Goal: Task Accomplishment & Management: Manage account settings

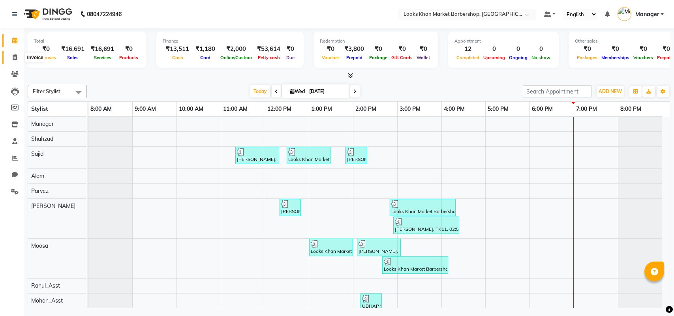
click at [13, 54] on icon at bounding box center [15, 57] width 4 height 6
select select "8030"
select select "service"
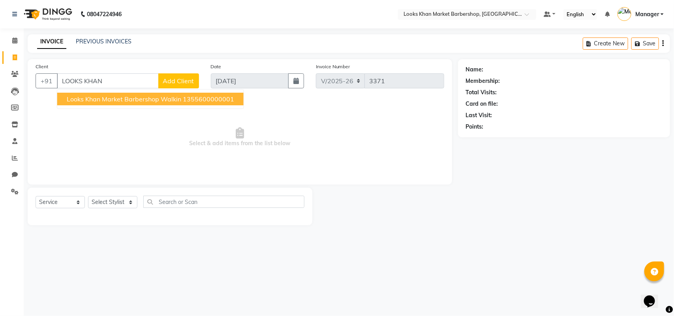
click at [152, 97] on span "Looks Khan Market Barbershop Walkin" at bounding box center [124, 99] width 114 height 8
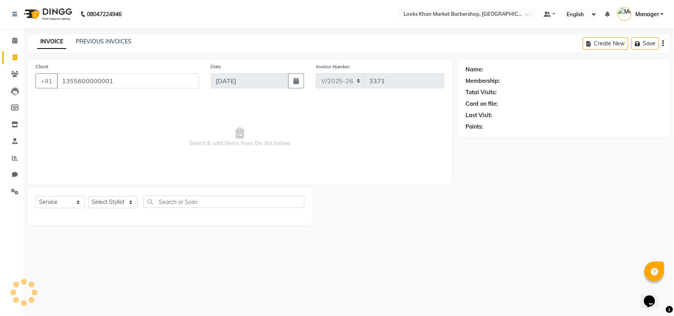
type input "1355600000001"
select select "1: Object"
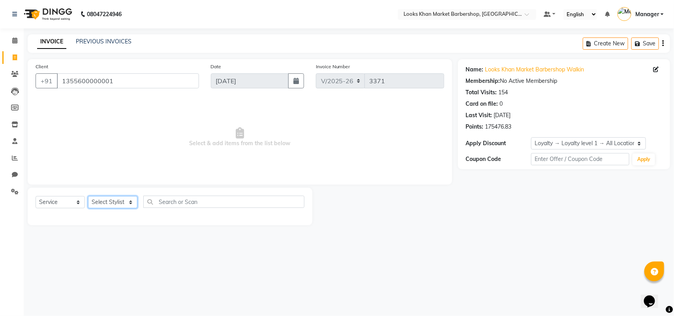
click at [99, 201] on select "Select Stylist Abhishek_pdct Akash_pdct Alam Counter_Sales [PERSON_NAME] [DATE]…" at bounding box center [112, 202] width 49 height 12
select select "72594"
click at [88, 196] on select "Select Stylist Abhishek_pdct Akash_pdct Alam Counter_Sales [PERSON_NAME] [DATE]…" at bounding box center [112, 202] width 49 height 12
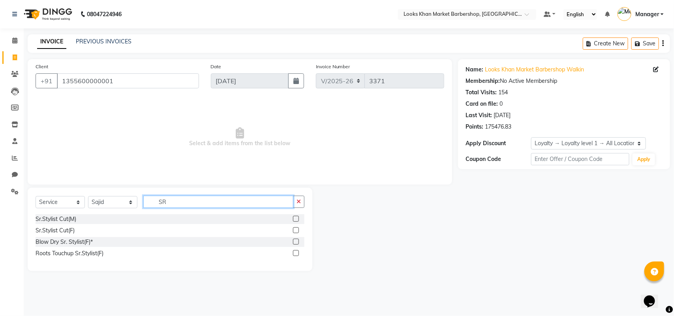
type input "SR"
click at [295, 218] on label at bounding box center [296, 219] width 6 height 6
click at [295, 218] on input "checkbox" at bounding box center [295, 219] width 5 height 5
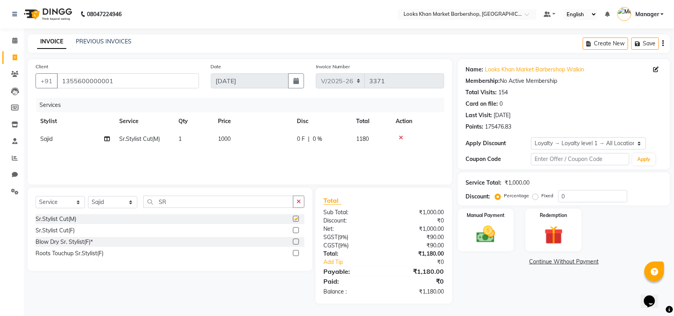
checkbox input "false"
click at [225, 138] on span "1000" at bounding box center [224, 138] width 13 height 7
select select "72594"
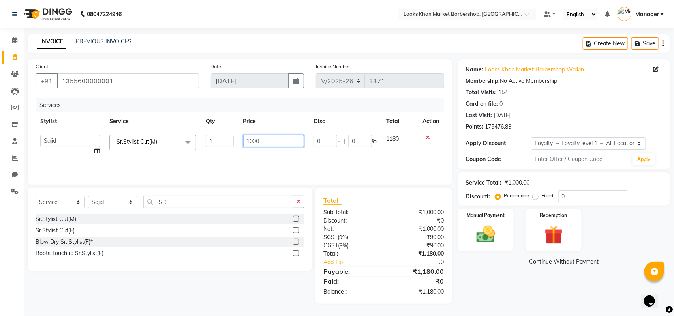
click at [259, 147] on input "1000" at bounding box center [273, 141] width 61 height 12
type input "1500"
click at [301, 125] on tr "Stylist Service Qty Price Disc Total Action" at bounding box center [240, 122] width 409 height 18
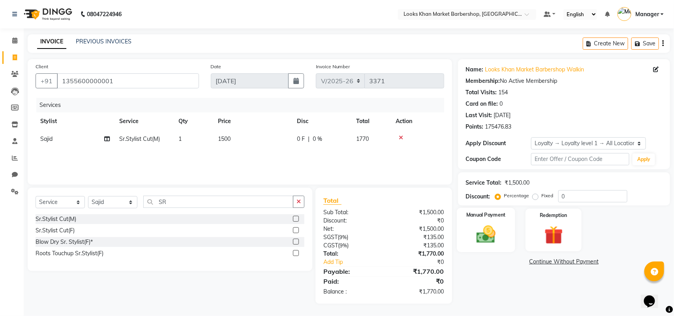
click at [484, 238] on img at bounding box center [485, 234] width 31 height 22
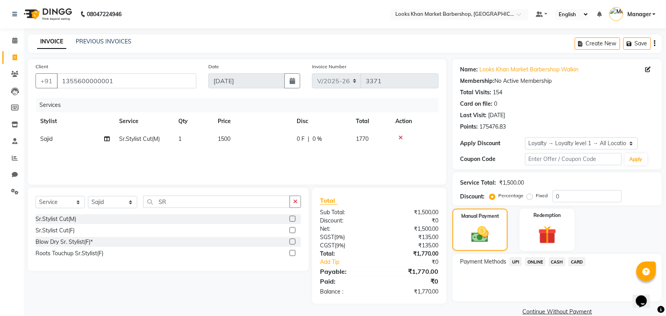
click at [514, 261] on span "UPI" at bounding box center [516, 261] width 12 height 9
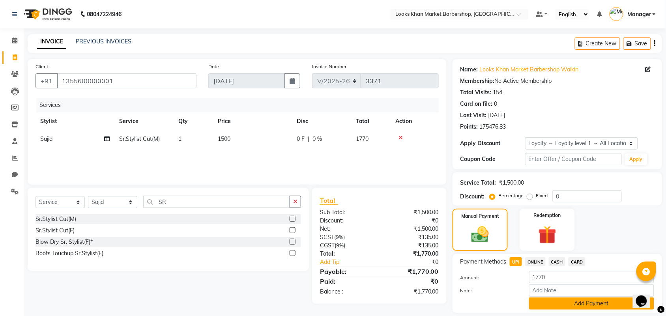
click at [585, 305] on button "Add Payment" at bounding box center [591, 304] width 125 height 12
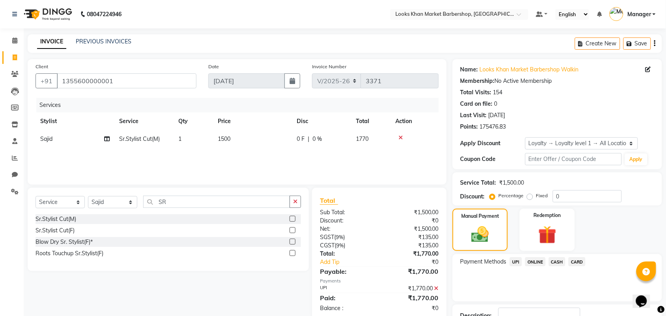
scroll to position [58, 0]
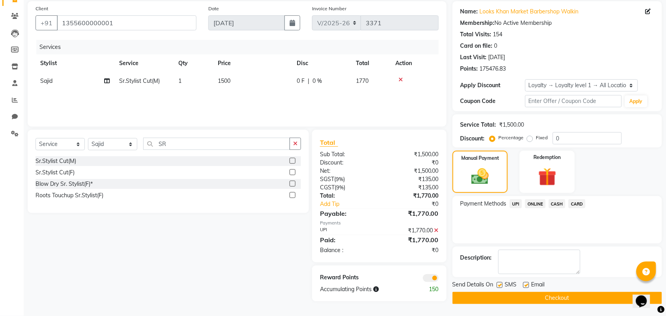
click at [565, 299] on button "Checkout" at bounding box center [558, 298] width 210 height 12
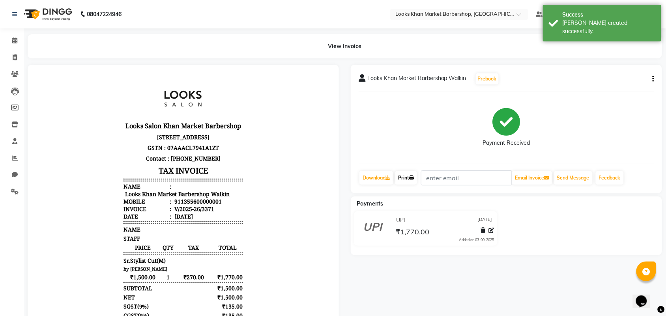
click at [414, 180] on icon at bounding box center [411, 178] width 5 height 5
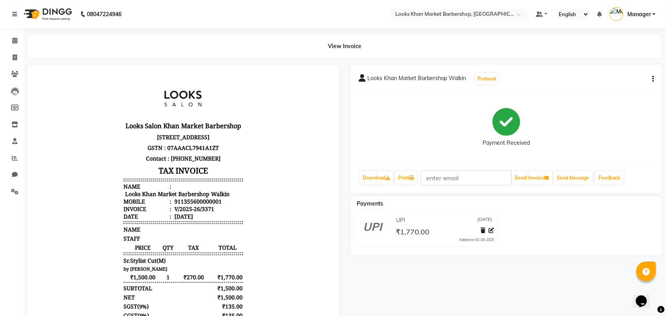
click at [58, 9] on img at bounding box center [47, 14] width 54 height 22
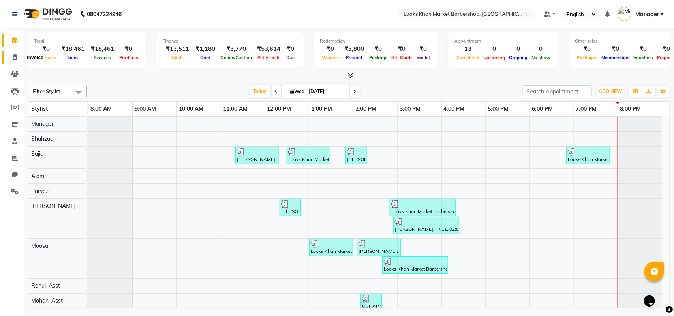
click at [9, 60] on span at bounding box center [15, 57] width 14 height 9
select select "service"
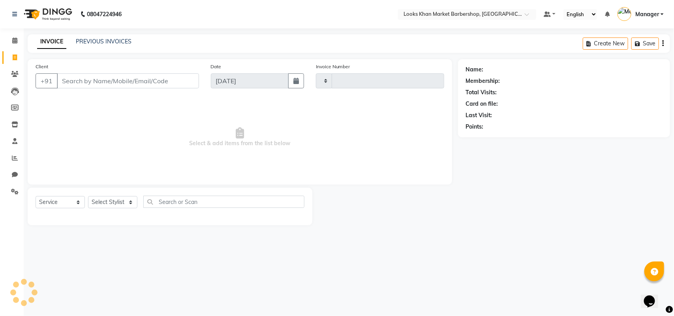
type input "3372"
select select "8030"
click at [127, 201] on select "Select Stylist" at bounding box center [112, 202] width 49 height 12
click at [127, 201] on select "Select Stylist Abhishek_pdct Akash_pdct Alam Counter_Sales [PERSON_NAME] [DATE]…" at bounding box center [112, 202] width 49 height 12
click at [111, 194] on div "Select Service Product Membership Package Voucher Prepaid Gift Card Select Styl…" at bounding box center [170, 207] width 285 height 38
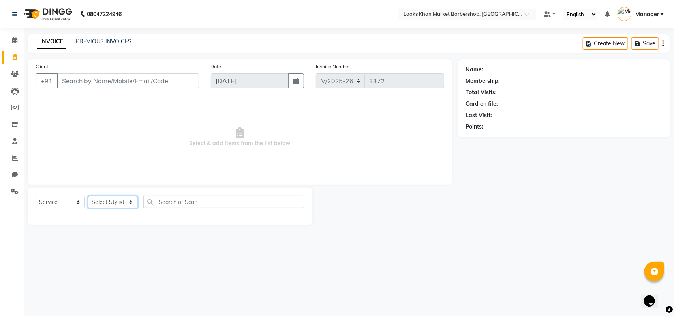
click at [111, 201] on select "Select Stylist Abhishek_pdct Akash_pdct Alam Counter_Sales [PERSON_NAME] [DATE]…" at bounding box center [112, 202] width 49 height 12
select select "72594"
click at [88, 196] on select "Select Stylist Abhishek_pdct Akash_pdct Alam Counter_Sales [PERSON_NAME] [DATE]…" at bounding box center [112, 202] width 49 height 12
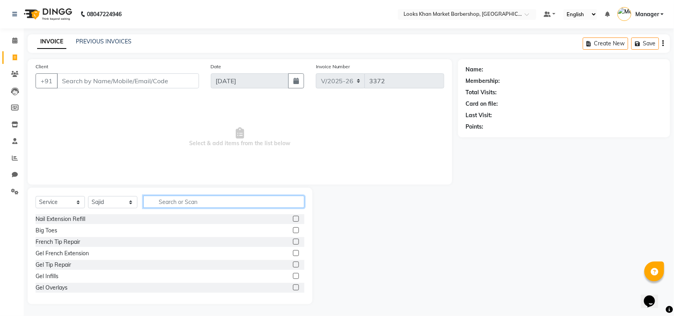
click at [163, 205] on input "text" at bounding box center [223, 202] width 161 height 12
type input "CUT"
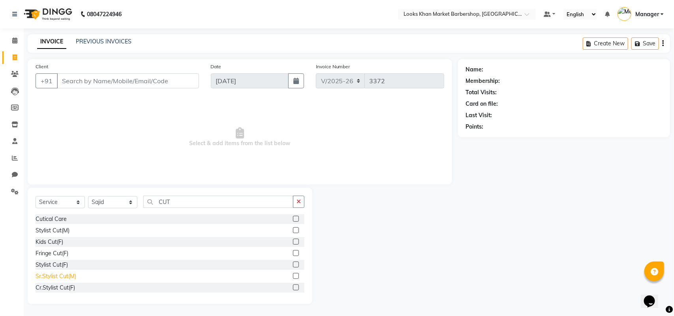
click at [59, 278] on div "Sr.Stylist Cut(M)" at bounding box center [56, 276] width 41 height 8
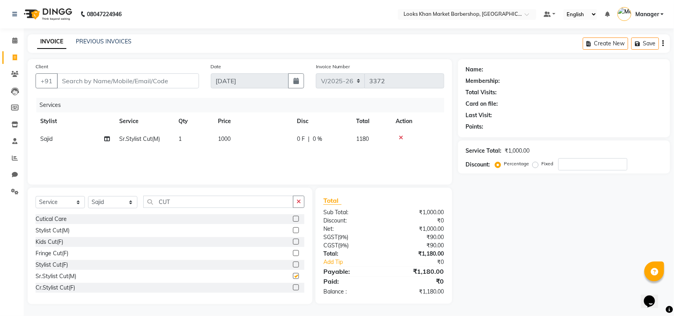
checkbox input "false"
click at [180, 204] on input "CUT" at bounding box center [218, 202] width 150 height 12
click at [180, 203] on input "CUT" at bounding box center [218, 202] width 150 height 12
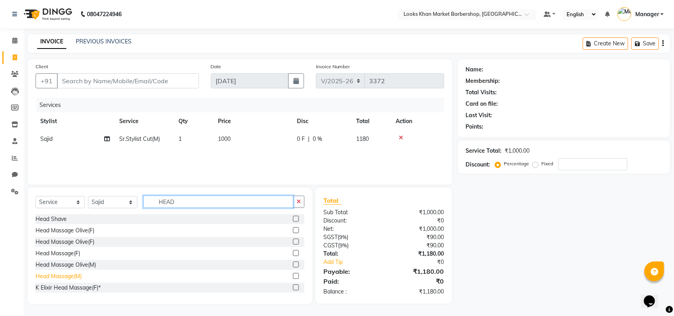
type input "HEAD"
click at [68, 272] on div "Head Massage(M)" at bounding box center [59, 276] width 46 height 8
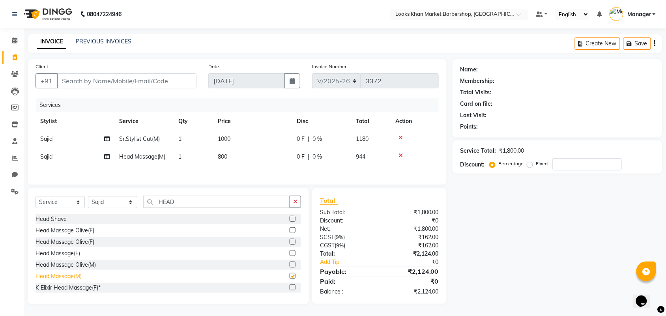
checkbox input "false"
click at [192, 205] on input "HEAD" at bounding box center [216, 202] width 147 height 12
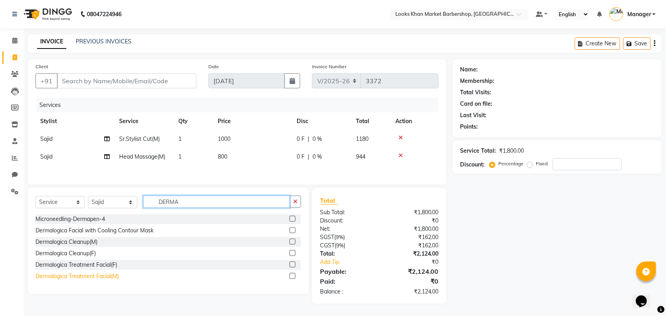
type input "DERMA"
click at [86, 280] on div "Dermalogica Treatment Facial(M)" at bounding box center [77, 276] width 83 height 8
checkbox input "false"
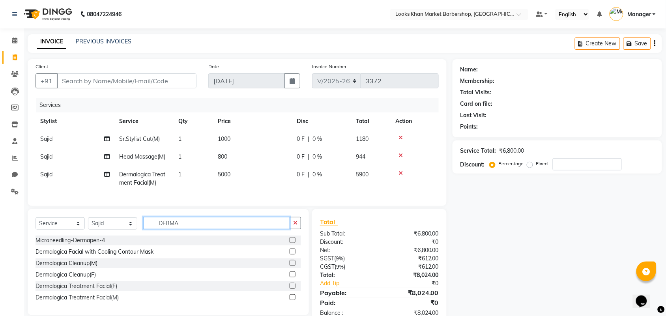
click at [208, 229] on input "DERMA" at bounding box center [216, 223] width 147 height 12
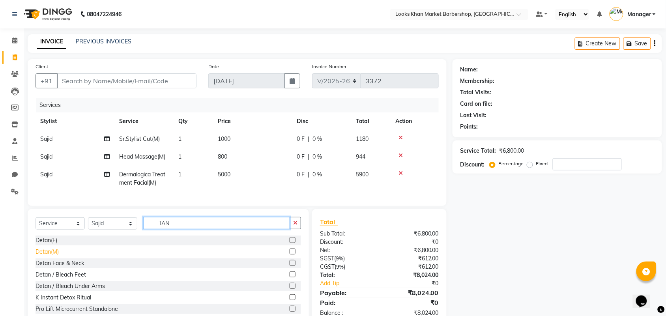
type input "TAN"
click at [53, 256] on div "Detan(M)" at bounding box center [47, 252] width 23 height 8
checkbox input "false"
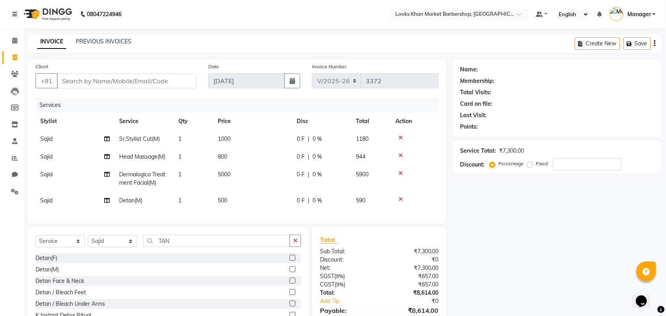
click at [239, 198] on td "500" at bounding box center [252, 201] width 79 height 18
select select "72594"
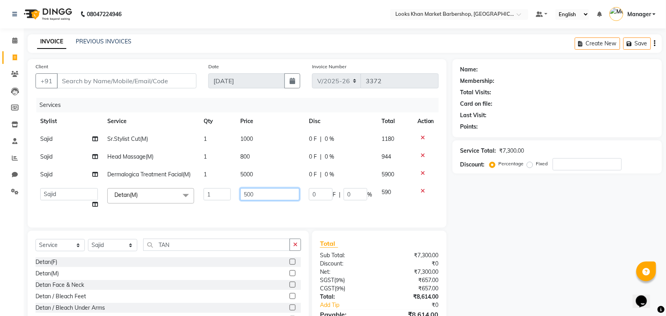
click at [270, 195] on input "500" at bounding box center [269, 194] width 59 height 12
type input "1000"
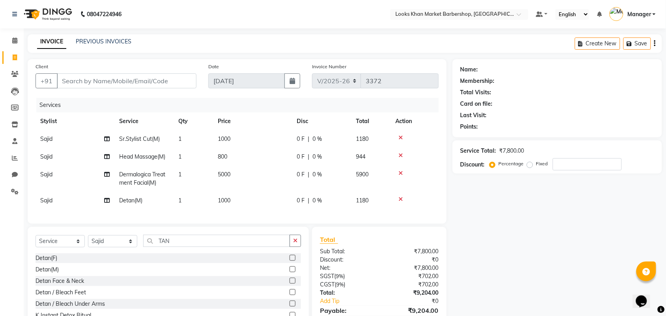
click at [260, 170] on td "5000" at bounding box center [252, 179] width 79 height 26
select select "72594"
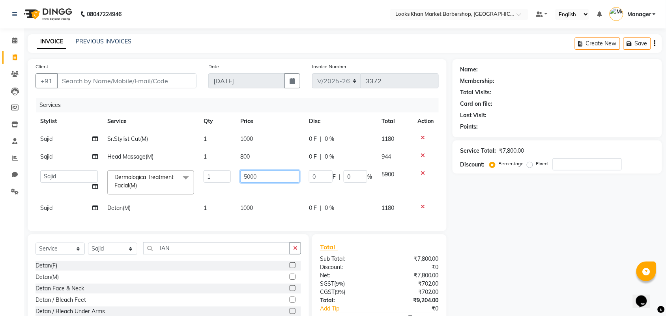
click at [263, 177] on input "5000" at bounding box center [269, 177] width 59 height 12
type input "5500"
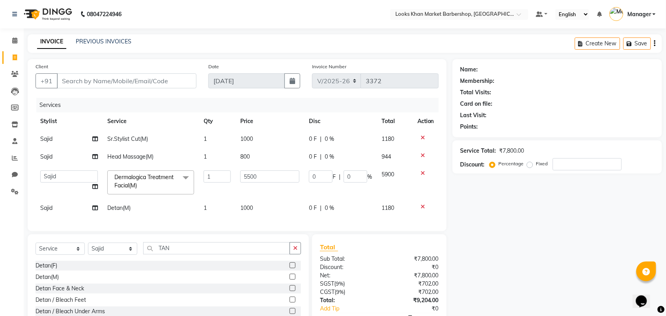
click at [257, 154] on td "800" at bounding box center [270, 157] width 69 height 18
select select "72594"
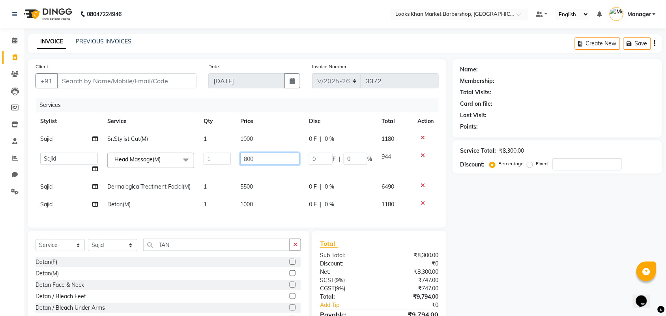
click at [260, 157] on input "800" at bounding box center [269, 159] width 59 height 12
type input "1000"
click at [264, 137] on td "1000" at bounding box center [270, 139] width 69 height 18
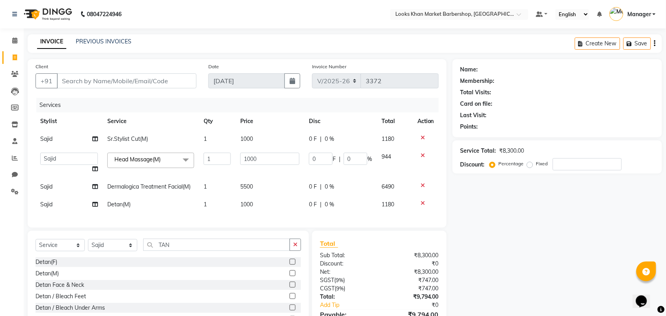
select select "72594"
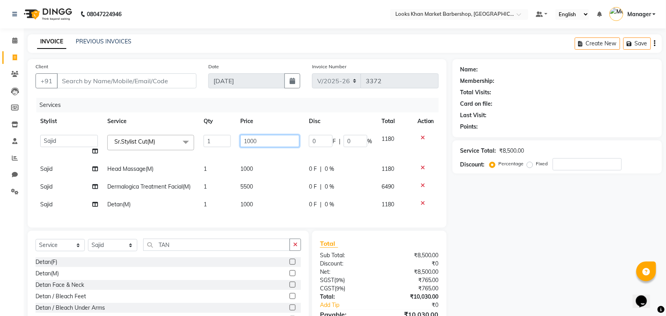
click at [267, 137] on input "1000" at bounding box center [269, 141] width 59 height 12
type input "1500"
click at [150, 81] on input "Client" at bounding box center [127, 80] width 140 height 15
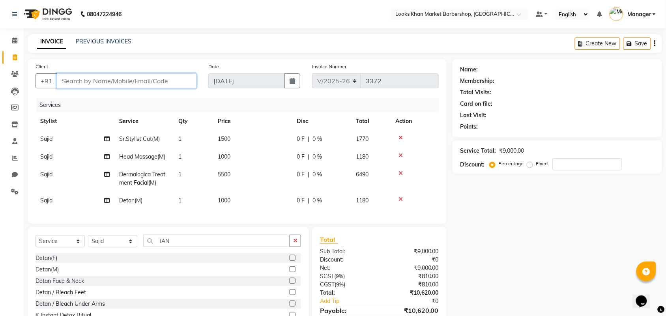
type input "9"
type input "0"
type input "9419208007"
click at [189, 83] on span "Add Client" at bounding box center [176, 81] width 31 height 8
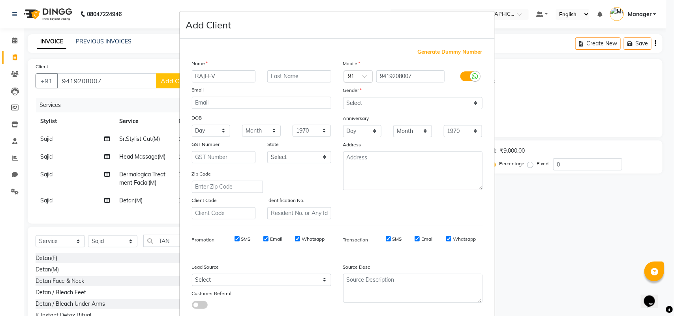
type input "RAJEEV"
click at [301, 78] on input "text" at bounding box center [299, 76] width 64 height 12
type input "JASRODIA"
click at [384, 105] on select "Select [DEMOGRAPHIC_DATA] [DEMOGRAPHIC_DATA] Other Prefer Not To Say" at bounding box center [412, 103] width 139 height 12
select select "[DEMOGRAPHIC_DATA]"
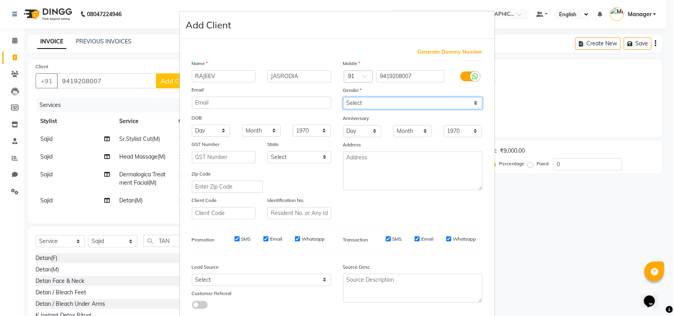
click at [343, 97] on select "Select [DEMOGRAPHIC_DATA] [DEMOGRAPHIC_DATA] Other Prefer Not To Say" at bounding box center [412, 103] width 139 height 12
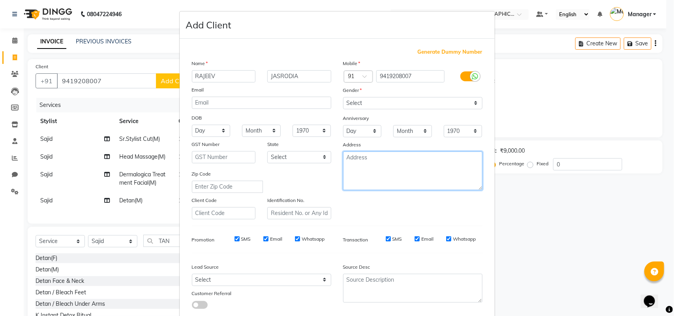
click at [368, 164] on textarea at bounding box center [412, 171] width 139 height 39
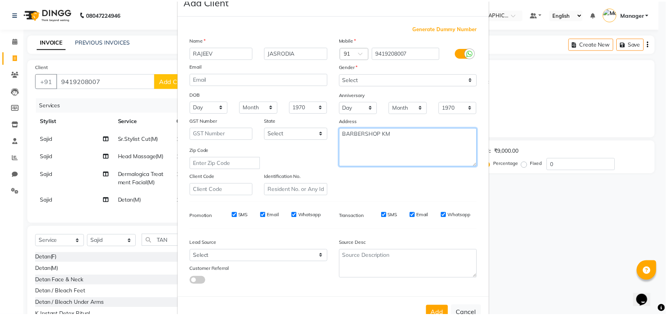
scroll to position [45, 0]
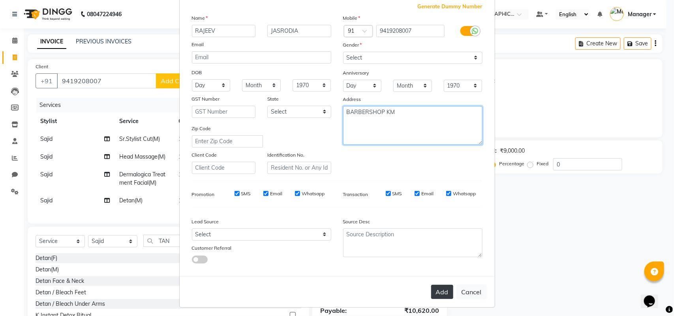
type textarea "BARBERSHOP KM"
click at [432, 289] on button "Add" at bounding box center [442, 292] width 22 height 14
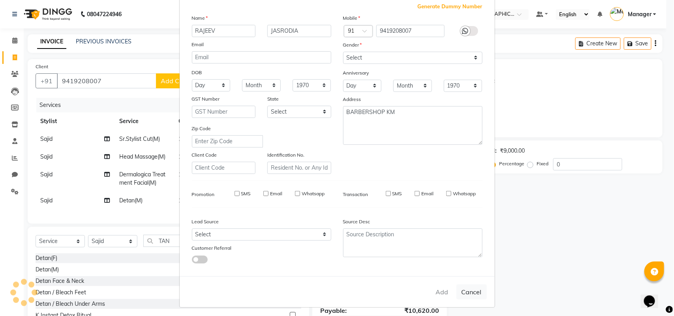
select select
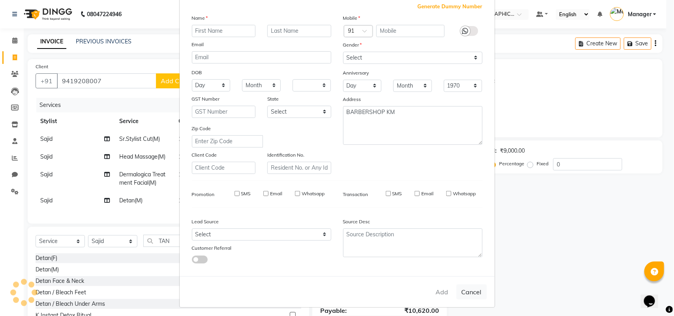
select select
checkbox input "false"
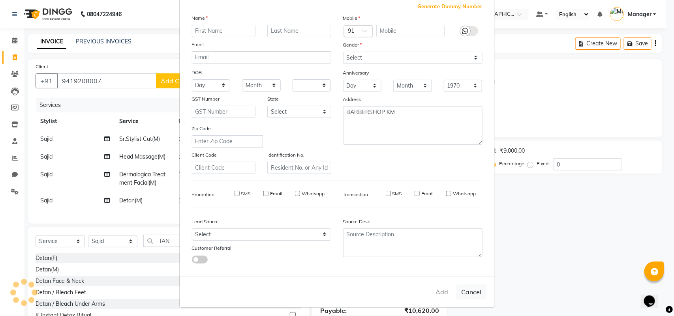
checkbox input "false"
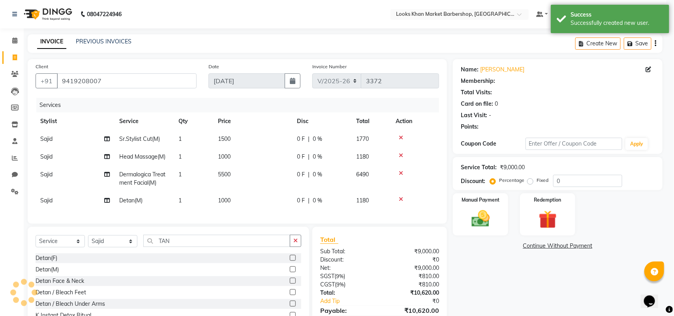
select select "1: Object"
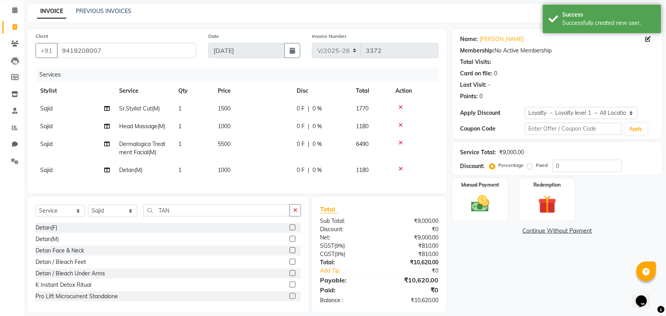
scroll to position [46, 0]
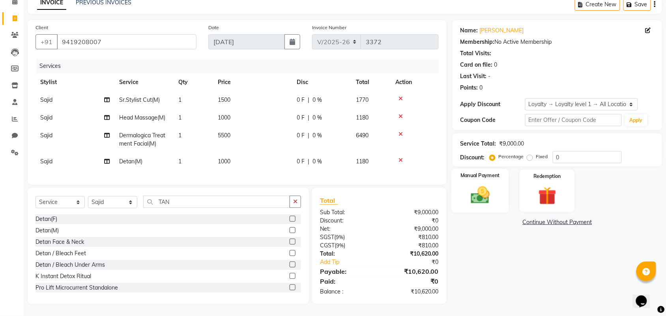
click at [491, 186] on img at bounding box center [480, 195] width 31 height 22
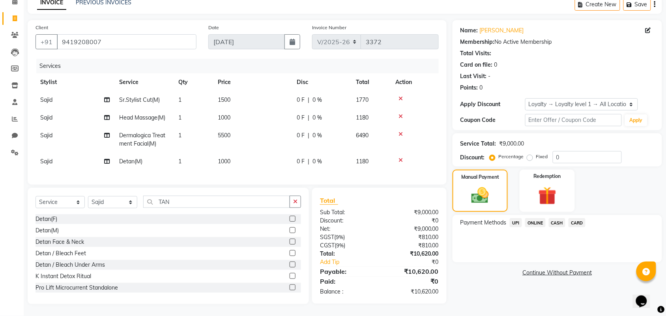
click at [559, 218] on span "CASH" at bounding box center [557, 222] width 17 height 9
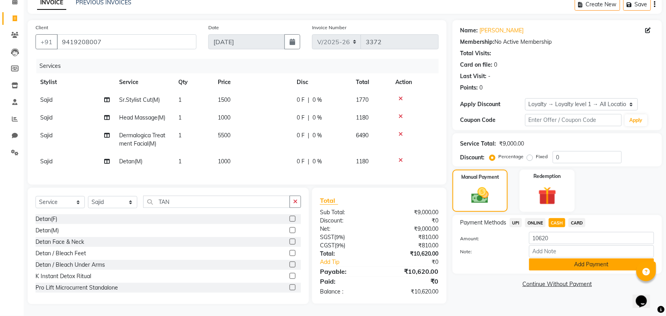
click at [565, 259] on button "Add Payment" at bounding box center [591, 265] width 125 height 12
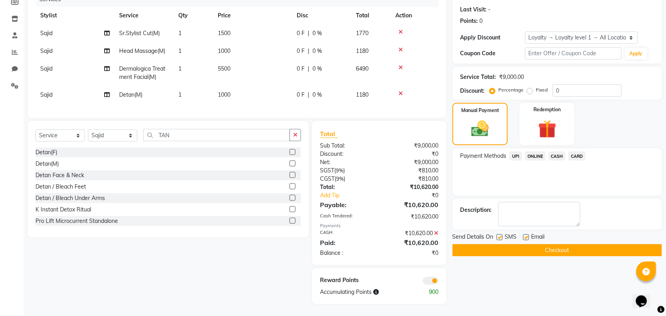
scroll to position [113, 0]
click at [550, 244] on button "Checkout" at bounding box center [558, 250] width 210 height 12
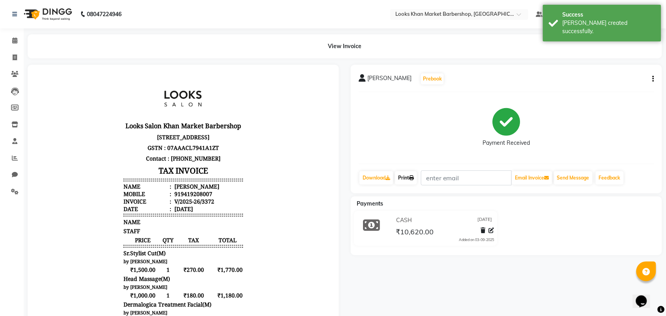
click at [411, 180] on link "Print" at bounding box center [406, 177] width 22 height 13
click at [11, 54] on span at bounding box center [15, 57] width 14 height 9
select select "service"
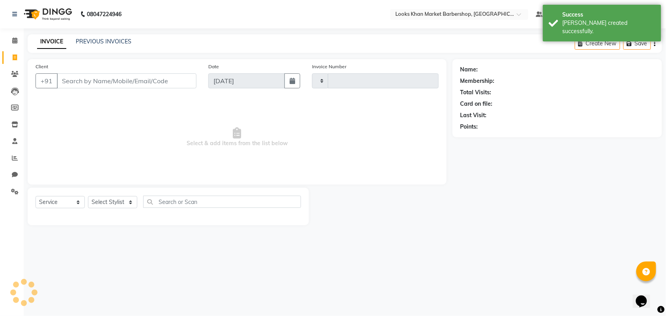
type input "3373"
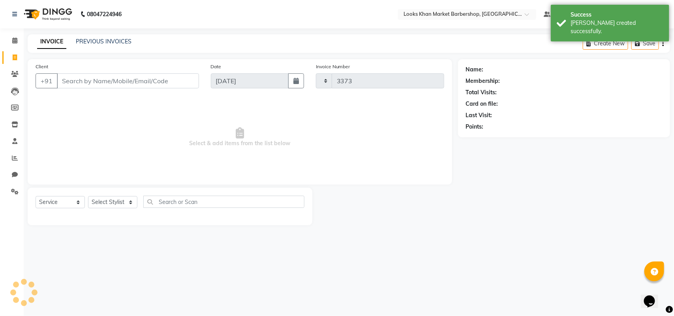
select select "8030"
click at [121, 204] on select "Select Stylist" at bounding box center [112, 202] width 49 height 12
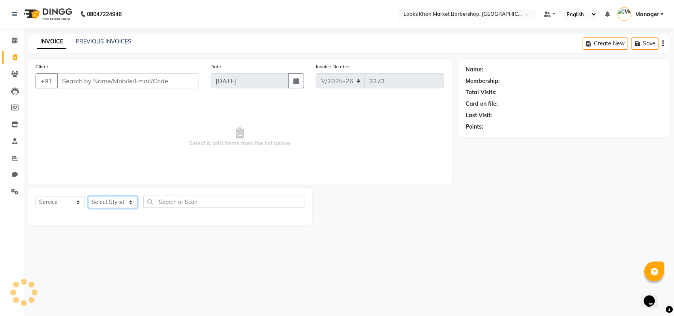
click at [123, 202] on select "Select Stylist Abhishek_pdct Akash_pdct Alam Counter_Sales [PERSON_NAME] [DATE]…" at bounding box center [112, 202] width 49 height 12
select select "72599"
click at [88, 196] on select "Select Stylist Abhishek_pdct Akash_pdct Alam Counter_Sales [PERSON_NAME] [DATE]…" at bounding box center [112, 202] width 49 height 12
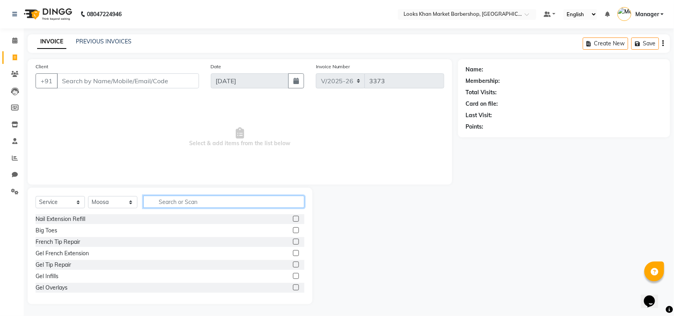
click at [168, 203] on input "text" at bounding box center [223, 202] width 161 height 12
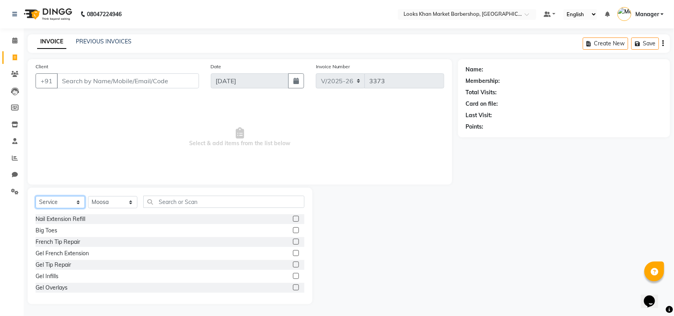
click at [73, 198] on select "Select Service Product Membership Package Voucher Prepaid Gift Card" at bounding box center [60, 202] width 49 height 12
select select "product"
click at [36, 196] on select "Select Service Product Membership Package Voucher Prepaid Gift Card" at bounding box center [60, 202] width 49 height 12
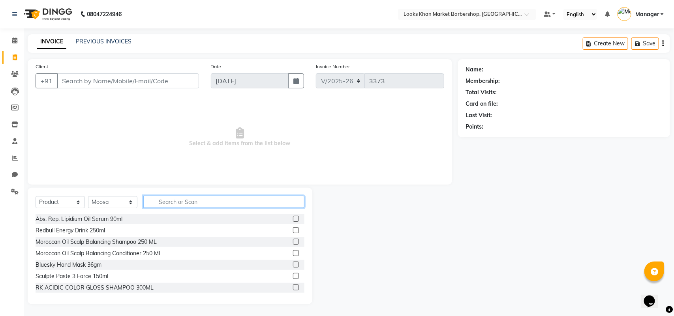
click at [169, 205] on input "text" at bounding box center [223, 202] width 161 height 12
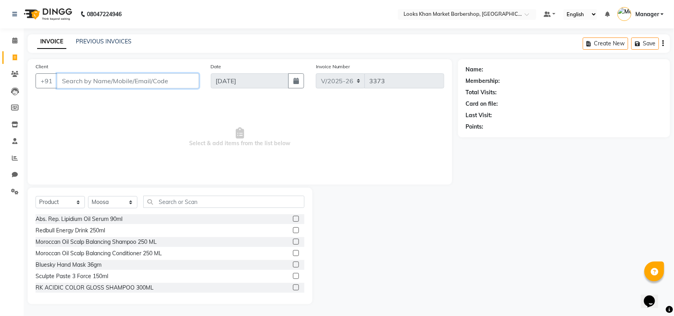
click at [72, 80] on input "Client" at bounding box center [128, 80] width 142 height 15
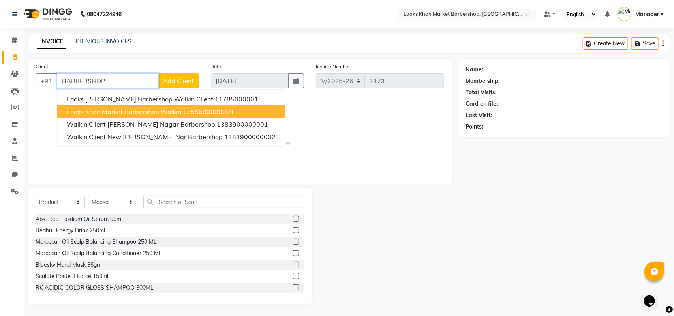
click at [94, 111] on span "Looks Khan Market Barbershop Walkin" at bounding box center [124, 112] width 114 height 8
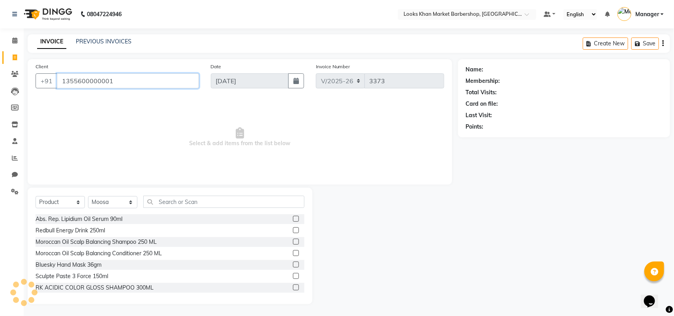
type input "1355600000001"
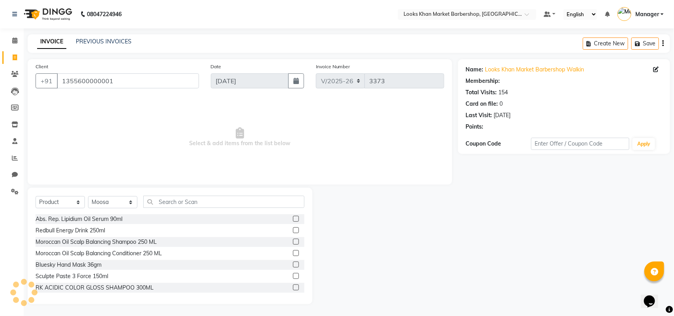
select select "1: Object"
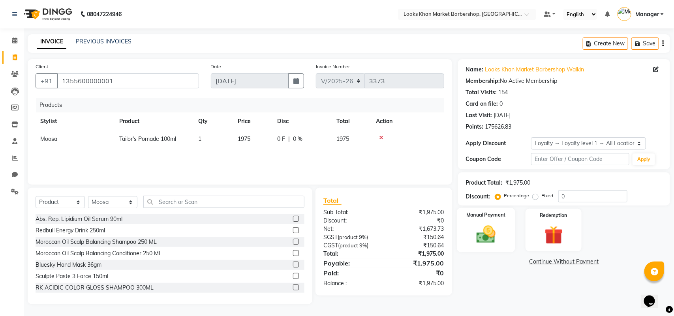
click at [500, 234] on img at bounding box center [485, 234] width 31 height 22
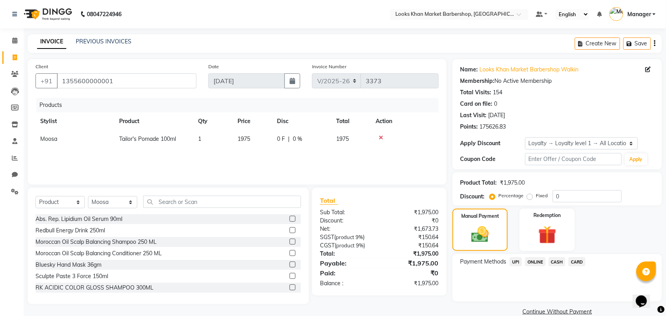
click at [561, 263] on span "CASH" at bounding box center [557, 261] width 17 height 9
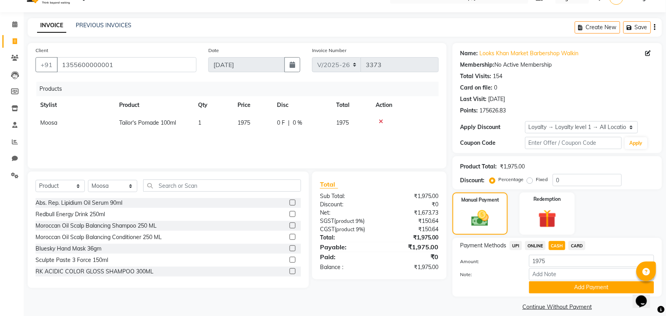
scroll to position [24, 0]
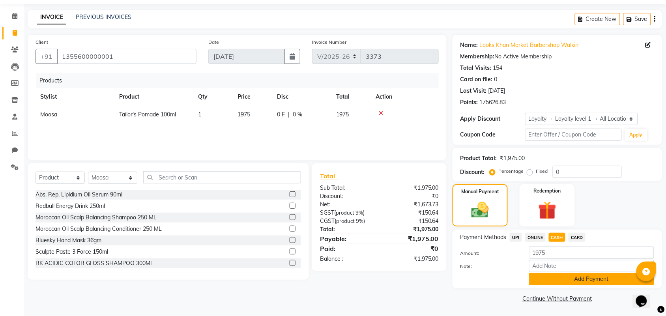
click at [554, 278] on button "Add Payment" at bounding box center [591, 279] width 125 height 12
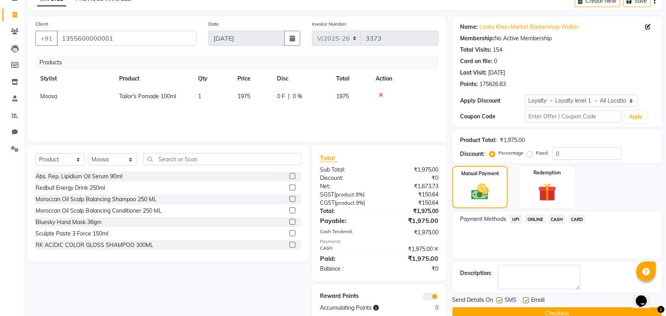
scroll to position [58, 0]
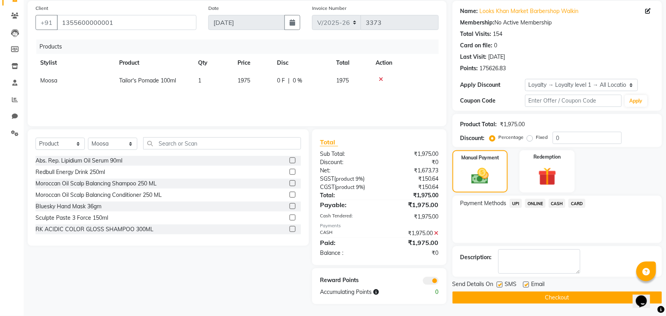
click at [504, 294] on button "Checkout" at bounding box center [558, 298] width 210 height 12
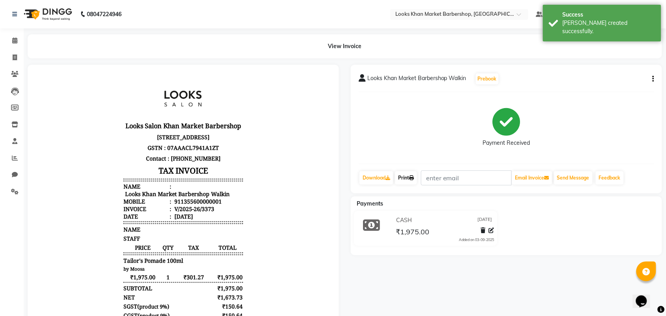
click at [403, 182] on link "Print" at bounding box center [406, 177] width 22 height 13
click at [17, 40] on icon at bounding box center [14, 41] width 5 height 6
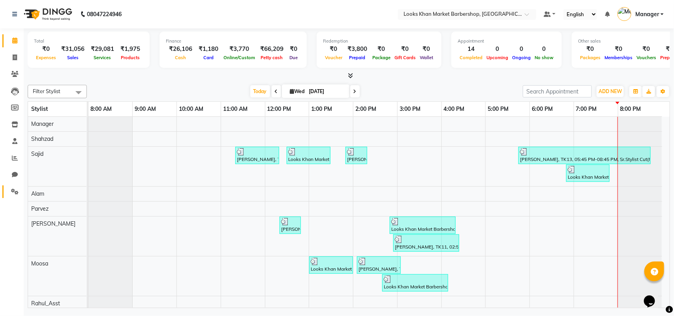
click at [15, 186] on link "Settings" at bounding box center [11, 192] width 19 height 13
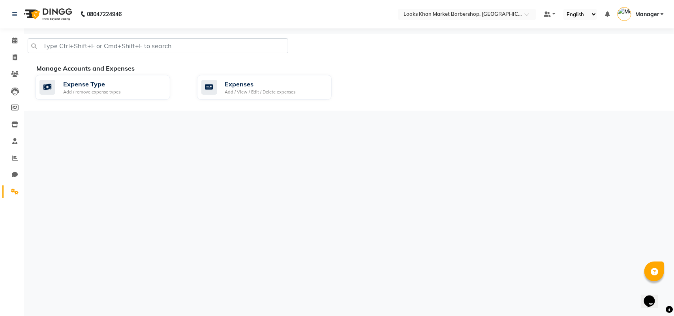
click at [271, 101] on div "Expense Type Add / remove expense types Expenses Add / View / Edit / Delete exp…" at bounding box center [352, 89] width 647 height 28
click at [271, 97] on div "Expenses Add / View / Edit / Delete expenses" at bounding box center [264, 87] width 135 height 25
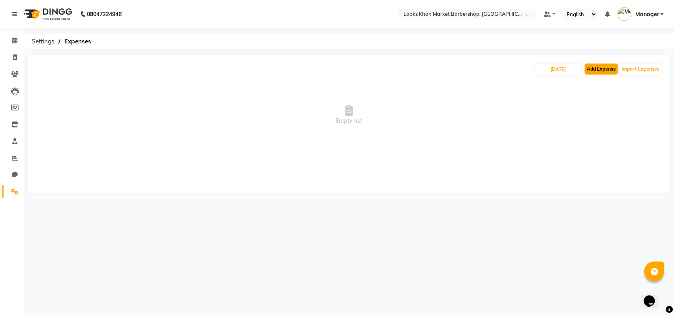
click at [595, 68] on button "Add Expense" at bounding box center [601, 69] width 33 height 11
select select "1"
select select "7161"
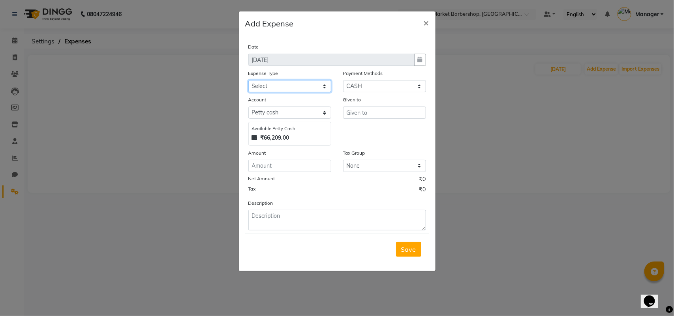
click at [270, 84] on select "Select Bank Deposit Blinkit Cash Handover CLIENT Client ordered food Client Ref…" at bounding box center [289, 86] width 83 height 12
select select "19910"
click at [248, 80] on select "Select Bank Deposit Blinkit Cash Handover CLIENT Client ordered food Client Ref…" at bounding box center [289, 86] width 83 height 12
type input "Counter_Sales"
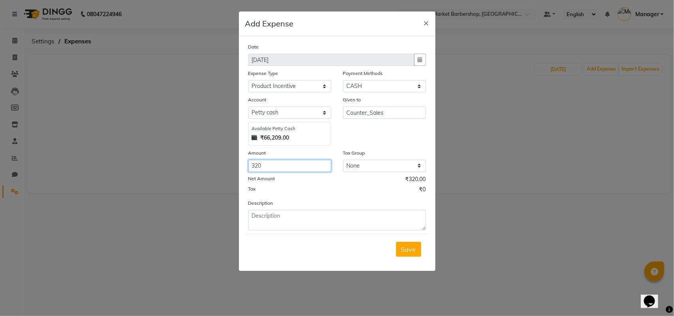
type input "320"
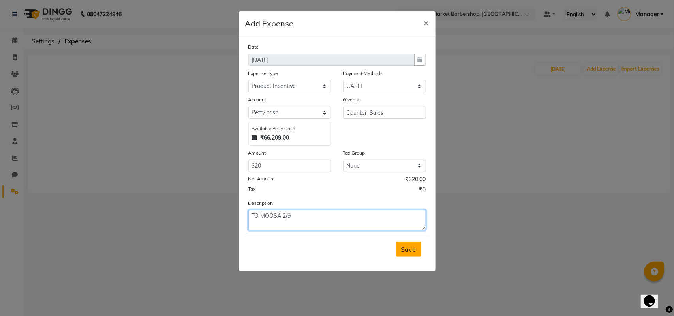
type textarea "TO MOOSA 2/9"
click at [399, 250] on button "Save" at bounding box center [408, 249] width 25 height 15
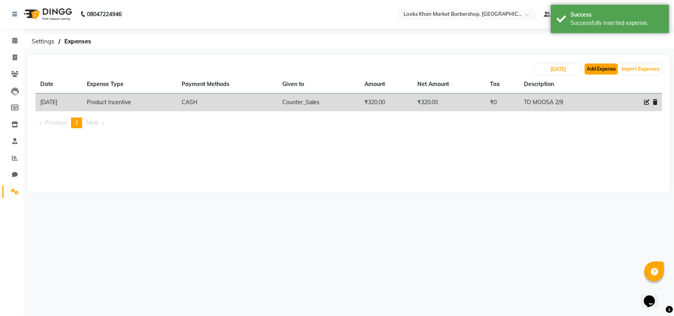
click at [603, 66] on button "Add Expense" at bounding box center [601, 69] width 33 height 11
select select "1"
select select "7161"
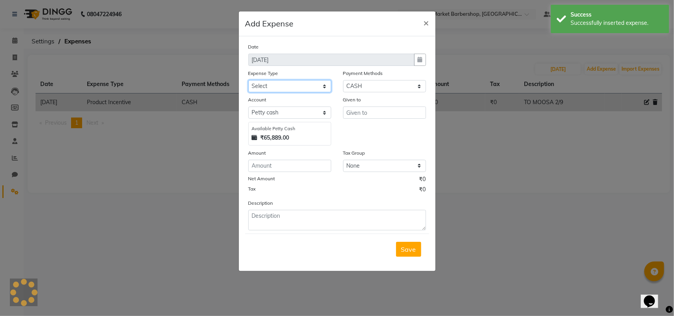
click at [295, 86] on select "Select Bank Deposit Blinkit Cash Handover CLIENT Client ordered food Client Ref…" at bounding box center [289, 86] width 83 height 12
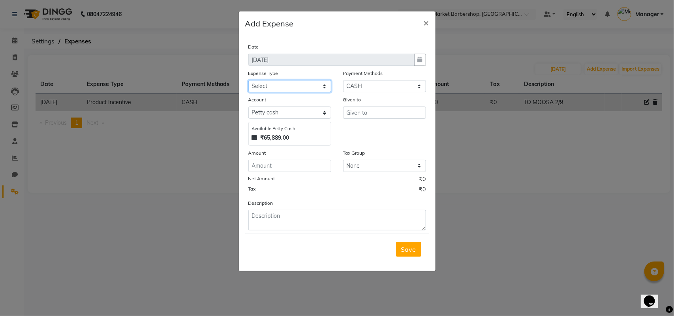
select select "5010"
click at [248, 80] on select "Select Bank Deposit Blinkit Cash Handover CLIENT Client ordered food Client Ref…" at bounding box center [289, 86] width 83 height 12
type input "Counter_Sales"
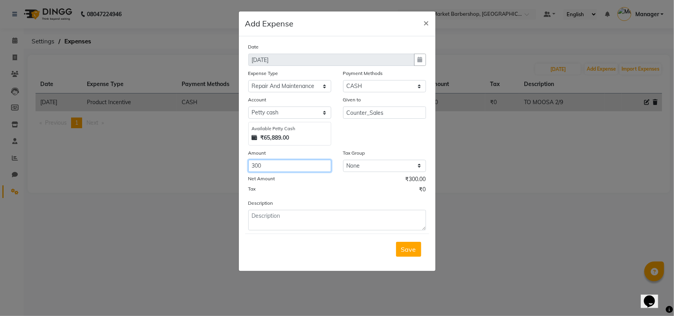
type input "300"
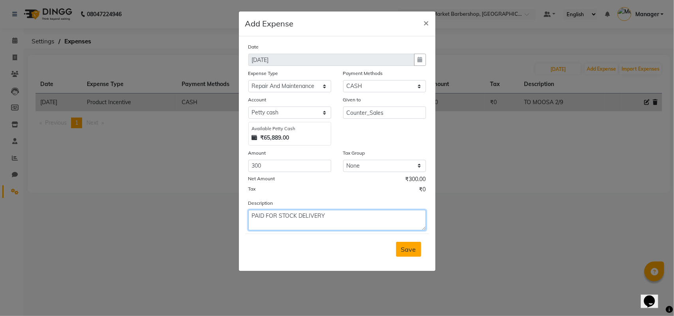
type textarea "PAID FOR STOCK DELIVERY"
click at [405, 250] on span "Save" at bounding box center [408, 250] width 15 height 8
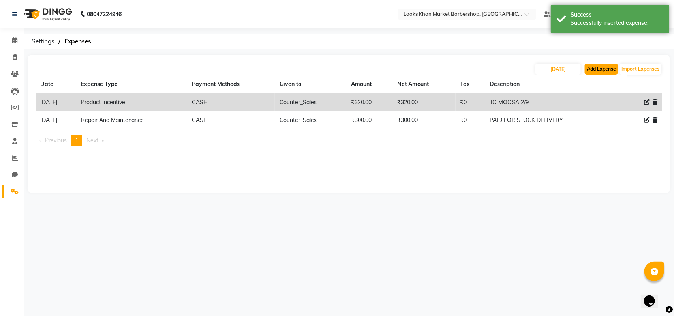
click at [607, 68] on button "Add Expense" at bounding box center [601, 69] width 33 height 11
select select "1"
select select "7161"
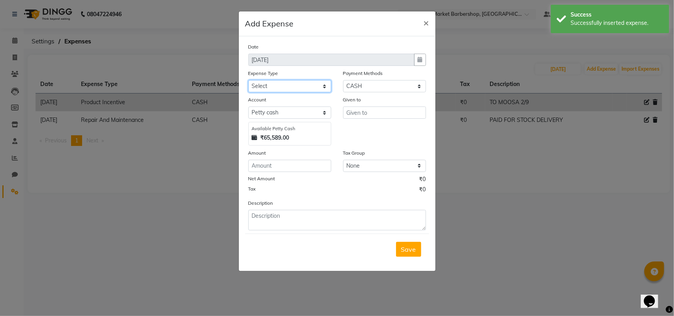
click at [295, 86] on select "Select Bank Deposit Blinkit Cash Handover CLIENT Client ordered food Client Ref…" at bounding box center [289, 86] width 83 height 12
select select "23749"
click at [248, 80] on select "Select Bank Deposit Blinkit Cash Handover CLIENT Client ordered food Client Ref…" at bounding box center [289, 86] width 83 height 12
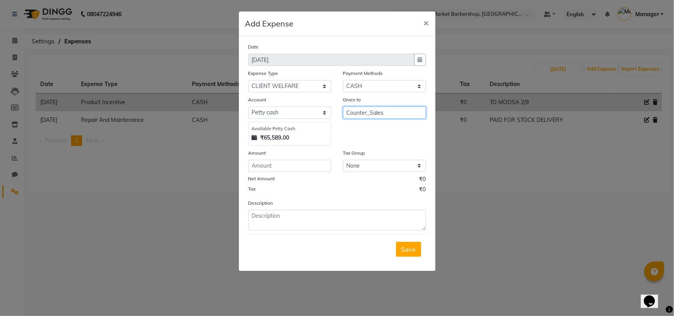
type input "Counter_Sales"
type input "370"
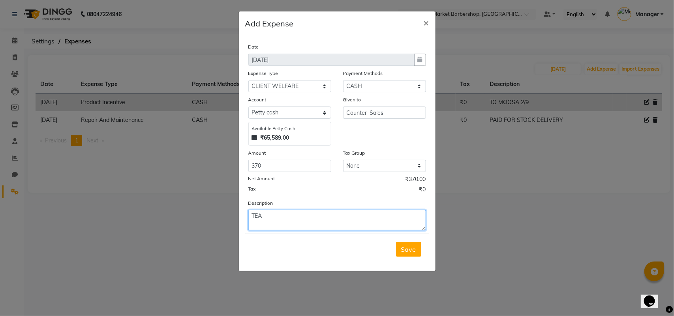
type textarea "TEA"
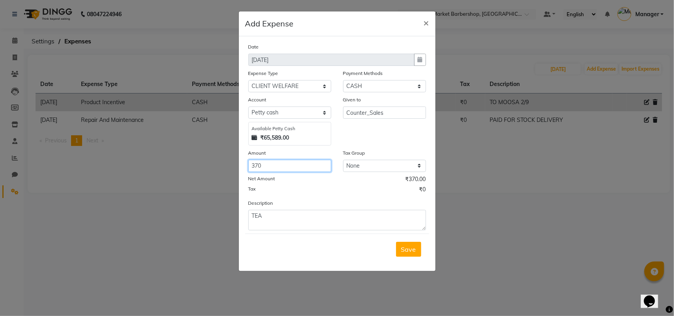
click at [283, 163] on input "370" at bounding box center [289, 166] width 83 height 12
type input "390"
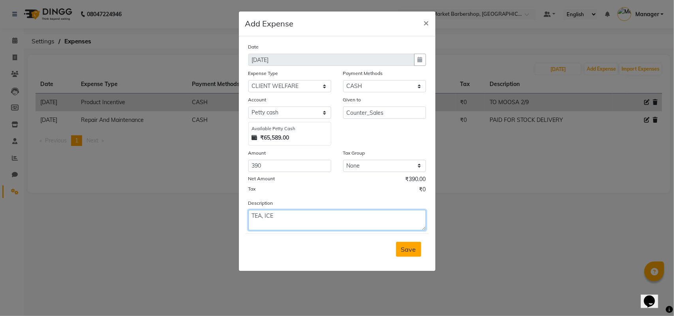
type textarea "TEA, ICE"
click at [405, 250] on span "Save" at bounding box center [408, 250] width 15 height 8
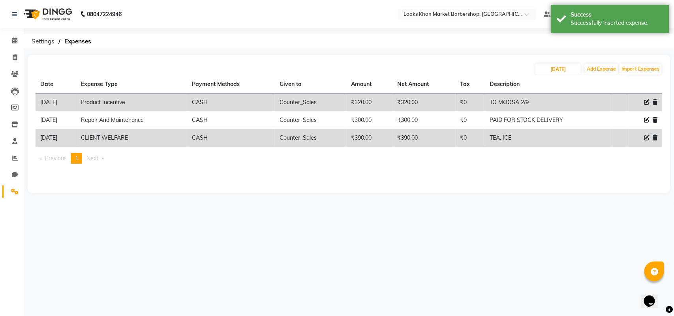
click at [50, 8] on img at bounding box center [47, 14] width 54 height 22
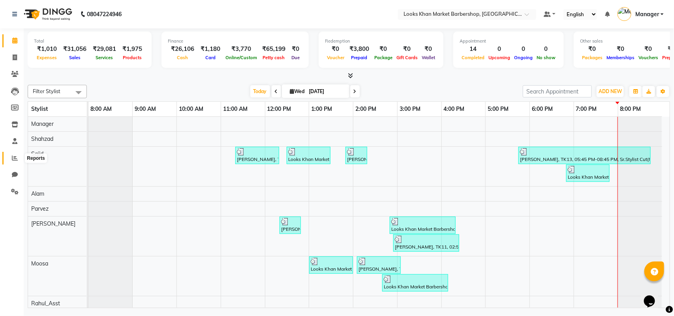
click at [15, 160] on icon at bounding box center [15, 158] width 6 height 6
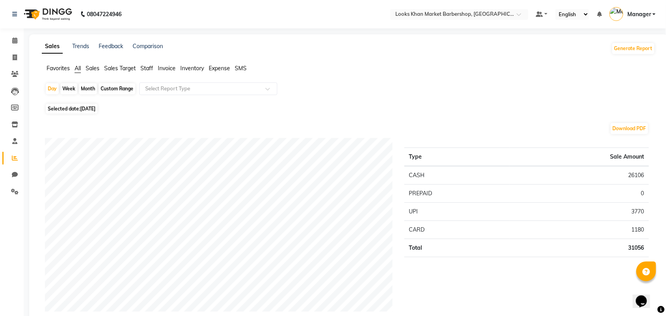
click at [215, 66] on span "Expense" at bounding box center [219, 68] width 21 height 7
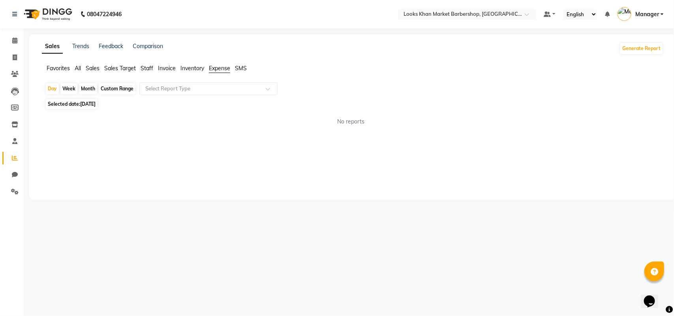
click at [153, 66] on span "Staff" at bounding box center [147, 68] width 13 height 7
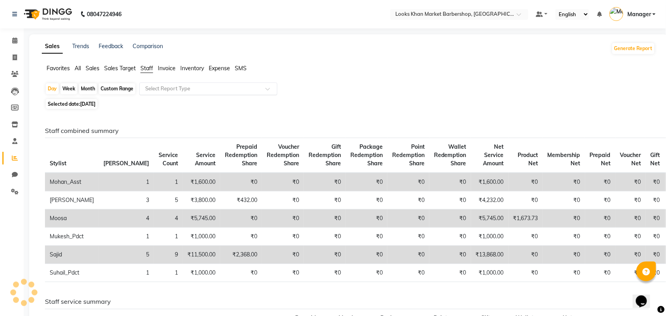
click at [160, 92] on input "text" at bounding box center [201, 89] width 114 height 8
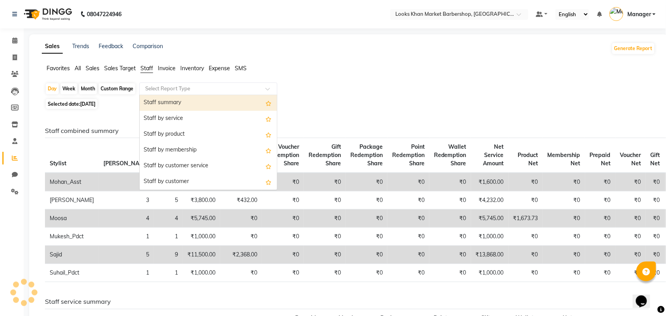
click at [163, 113] on div "Staff by service" at bounding box center [208, 119] width 137 height 16
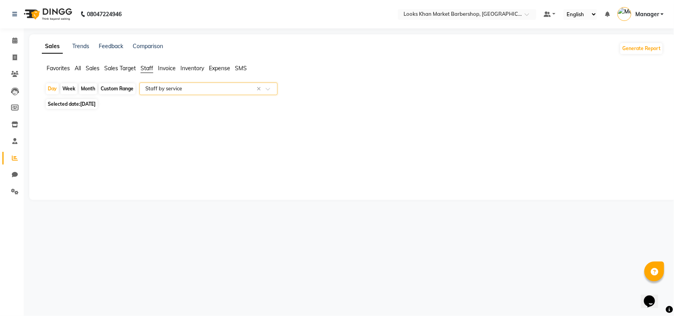
select select "full_report"
select select "pdf"
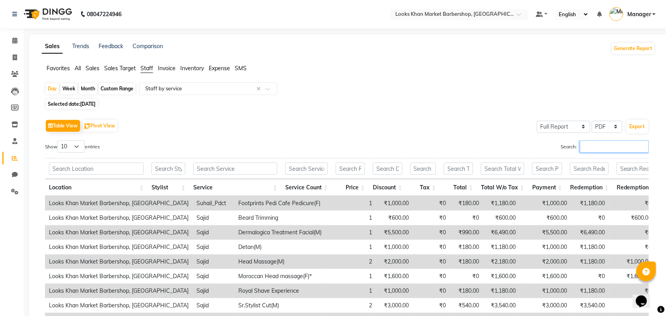
click at [607, 149] on input "Search:" at bounding box center [614, 147] width 69 height 12
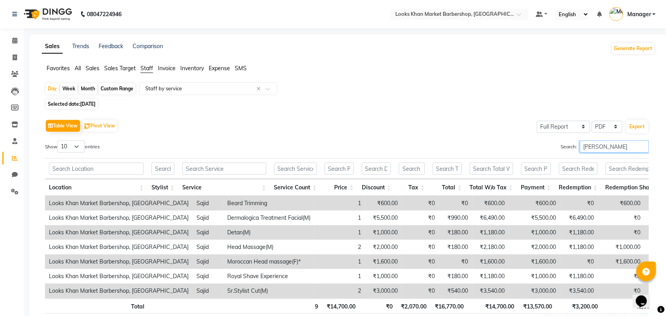
type input "[PERSON_NAME]"
click at [409, 122] on div "Table View Pivot View Select Full Report Filtered Report Select CSV PDF Export" at bounding box center [347, 126] width 604 height 17
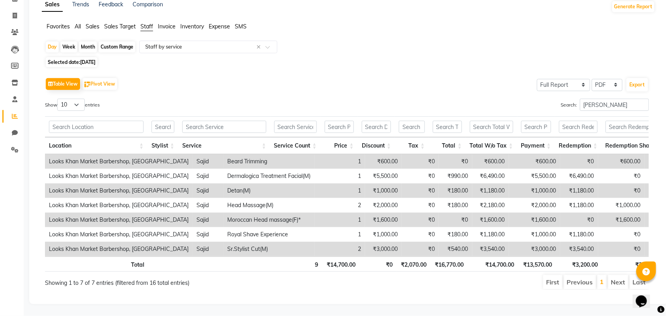
scroll to position [58, 0]
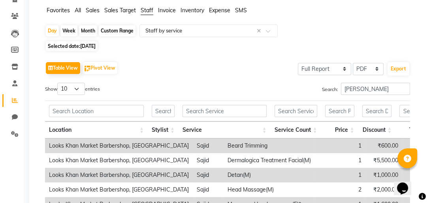
drag, startPoint x: 613, startPoint y: 0, endPoint x: 229, endPoint y: 70, distance: 390.9
click at [229, 70] on div "Table View Pivot View Select Full Report Filtered Report Select CSV PDF Export" at bounding box center [227, 68] width 365 height 17
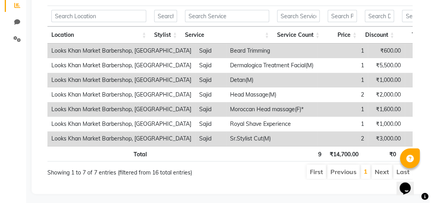
scroll to position [0, 0]
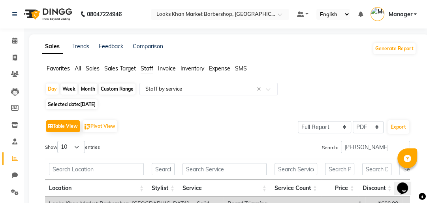
click at [52, 11] on img at bounding box center [47, 14] width 54 height 22
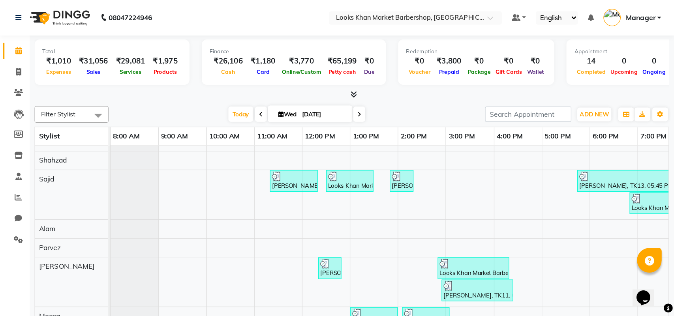
scroll to position [10, 0]
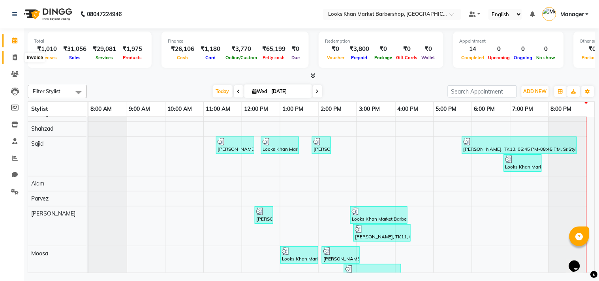
drag, startPoint x: 373, startPoint y: 0, endPoint x: 19, endPoint y: 58, distance: 358.4
click at [19, 58] on span at bounding box center [15, 57] width 14 height 9
select select "8030"
select select "service"
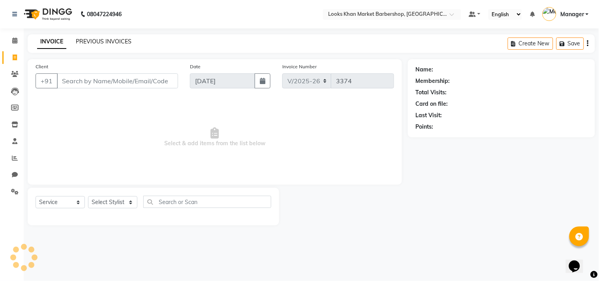
click at [98, 39] on link "PREVIOUS INVOICES" at bounding box center [104, 41] width 56 height 7
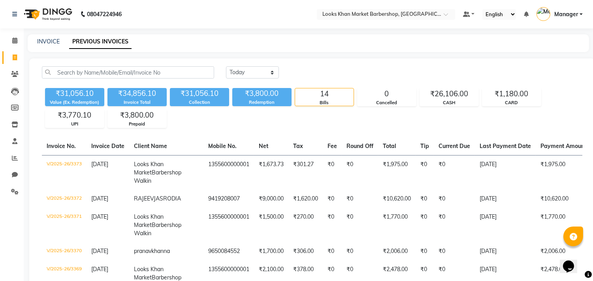
click at [44, 10] on img at bounding box center [47, 14] width 54 height 22
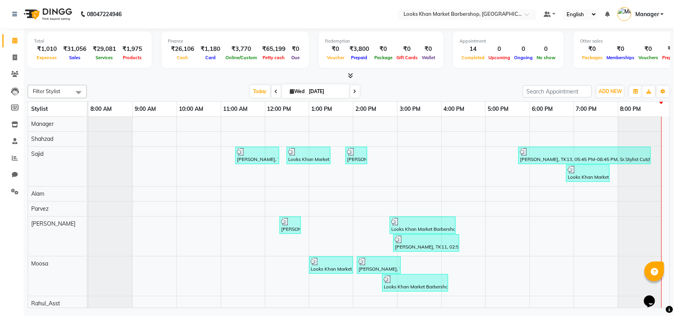
drag, startPoint x: 539, startPoint y: 1, endPoint x: 307, endPoint y: 18, distance: 232.8
click at [307, 18] on nav "08047224946 Select Location × Looks Khan Market Barbershop, [GEOGRAPHIC_DATA] D…" at bounding box center [337, 14] width 674 height 28
click at [11, 58] on span at bounding box center [15, 57] width 14 height 9
select select "service"
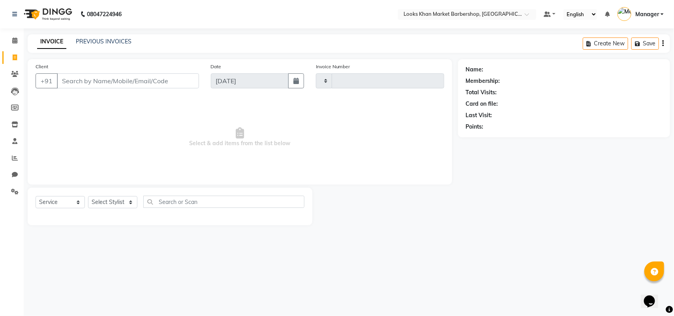
type input "3374"
select select "8030"
type input "9870164983"
click at [188, 80] on span "Add Client" at bounding box center [178, 81] width 31 height 8
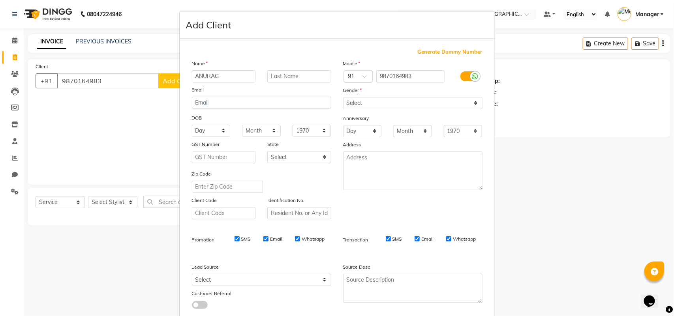
type input "ANURAG"
type input "ARORA"
click at [377, 103] on select "Select [DEMOGRAPHIC_DATA] [DEMOGRAPHIC_DATA] Other Prefer Not To Say" at bounding box center [412, 103] width 139 height 12
select select "[DEMOGRAPHIC_DATA]"
click at [343, 97] on select "Select [DEMOGRAPHIC_DATA] [DEMOGRAPHIC_DATA] Other Prefer Not To Say" at bounding box center [412, 103] width 139 height 12
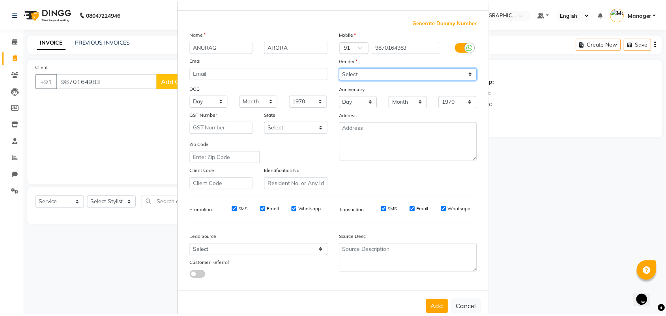
scroll to position [45, 0]
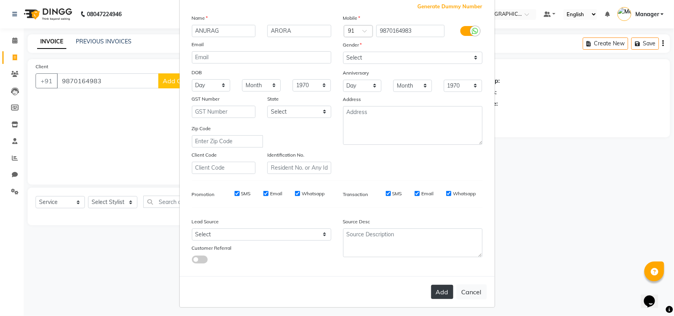
click at [441, 290] on button "Add" at bounding box center [442, 292] width 22 height 14
select select
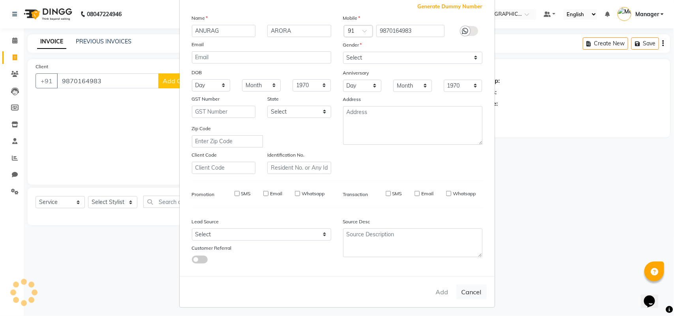
select select
checkbox input "false"
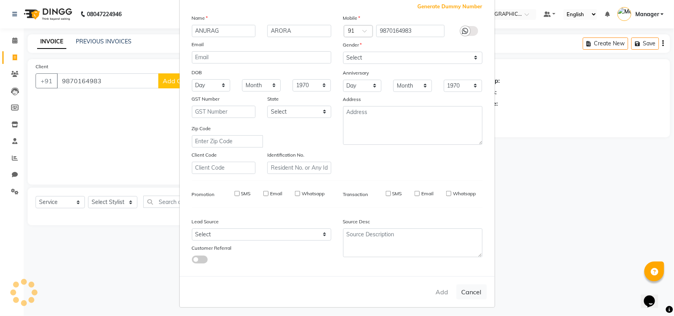
checkbox input "false"
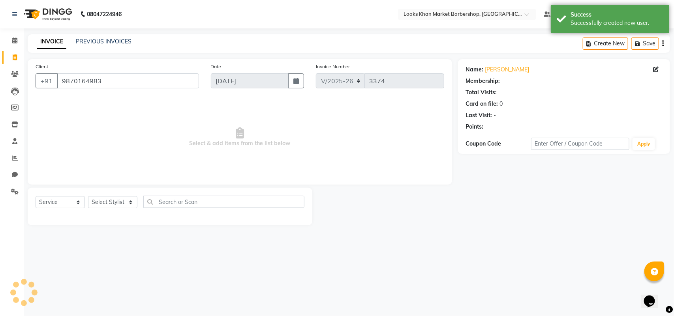
select select "1: Object"
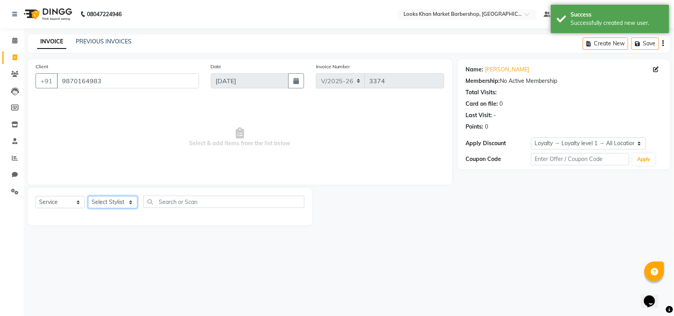
click at [115, 201] on select "Select Stylist Abhishek_pdct Akash_pdct Alam Counter_Sales [PERSON_NAME] [DATE]…" at bounding box center [112, 202] width 49 height 12
select select "72599"
click at [88, 196] on select "Select Stylist Abhishek_pdct Akash_pdct Alam Counter_Sales [PERSON_NAME] [DATE]…" at bounding box center [112, 202] width 49 height 12
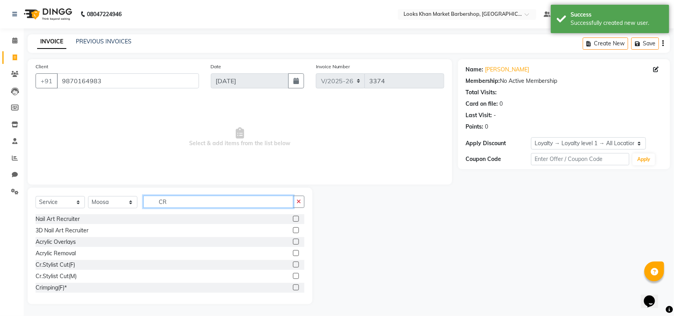
type input "CR"
click at [293, 277] on label at bounding box center [296, 276] width 6 height 6
click at [293, 277] on input "checkbox" at bounding box center [295, 276] width 5 height 5
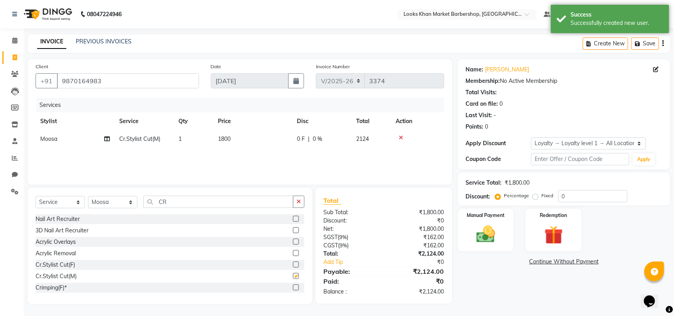
checkbox input "false"
click at [190, 198] on input "CR" at bounding box center [218, 202] width 150 height 12
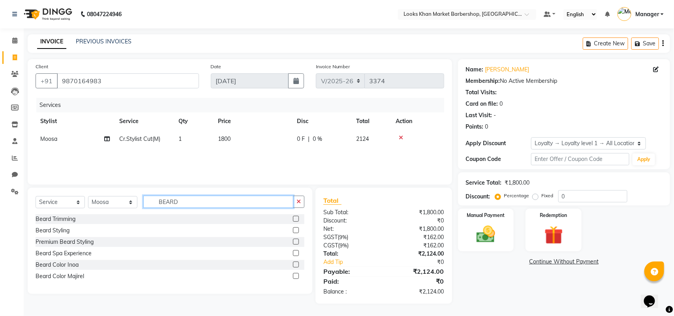
type input "BEARD"
click at [294, 220] on label at bounding box center [296, 219] width 6 height 6
click at [294, 220] on input "checkbox" at bounding box center [295, 219] width 5 height 5
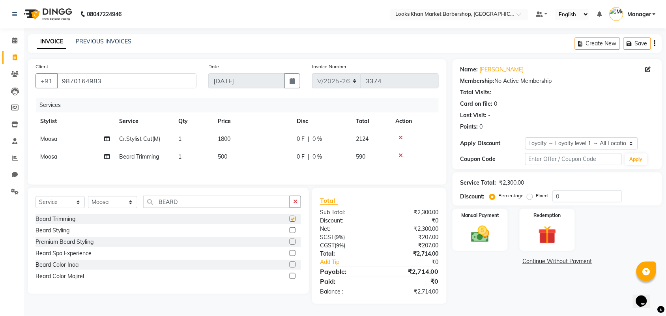
checkbox input "false"
click at [222, 204] on input "BEARD" at bounding box center [216, 202] width 147 height 12
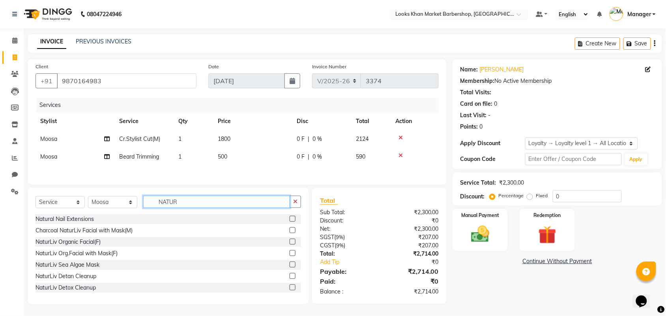
type input "NATUR"
click at [290, 232] on label at bounding box center [293, 230] width 6 height 6
click at [290, 232] on input "checkbox" at bounding box center [292, 230] width 5 height 5
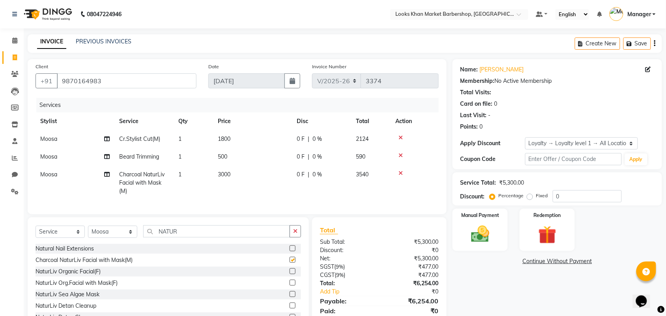
checkbox input "false"
click at [228, 137] on span "1800" at bounding box center [224, 138] width 13 height 7
select select "72599"
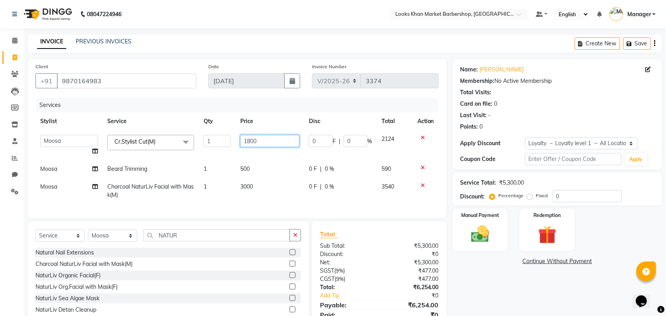
click at [289, 141] on input "1800" at bounding box center [269, 141] width 59 height 12
type input "1500"
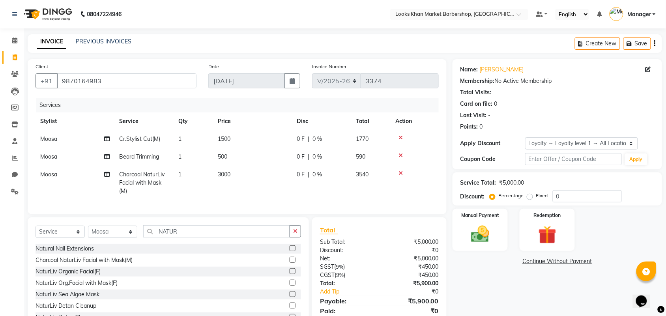
click at [286, 112] on div "Services" at bounding box center [240, 105] width 409 height 15
click at [223, 134] on td "1500" at bounding box center [252, 139] width 79 height 18
select select "72599"
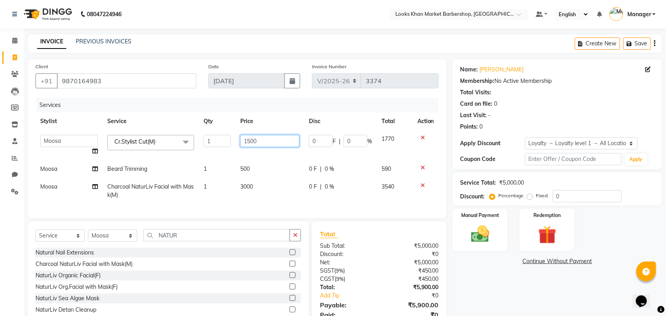
click at [268, 143] on input "1500" at bounding box center [269, 141] width 59 height 12
type input "2000"
click at [275, 110] on div "Services" at bounding box center [240, 105] width 409 height 15
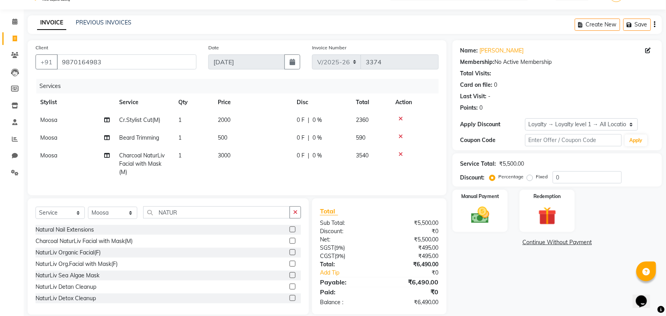
scroll to position [37, 0]
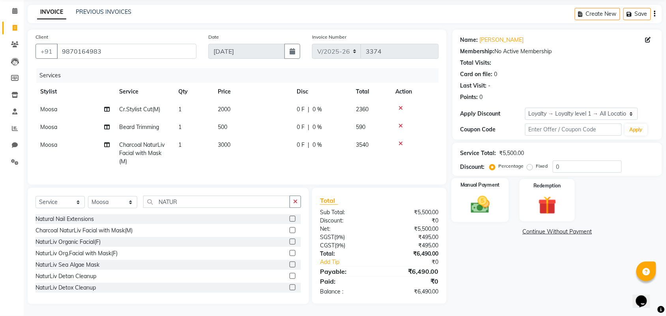
click at [476, 195] on img at bounding box center [480, 205] width 31 height 22
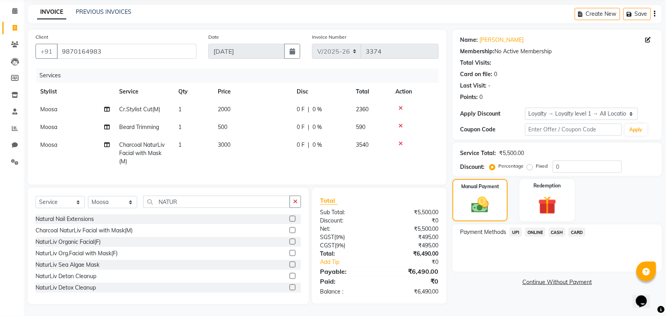
click at [557, 228] on span "CASH" at bounding box center [557, 232] width 17 height 9
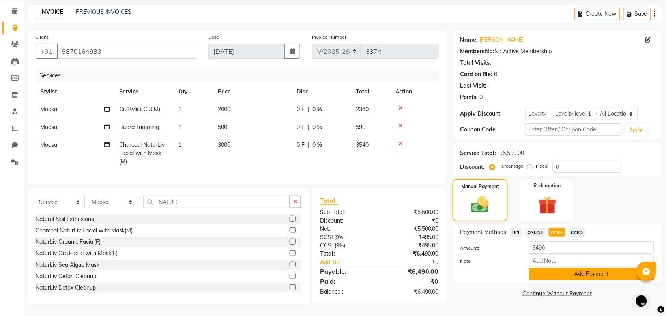
click at [556, 268] on button "Add Payment" at bounding box center [591, 274] width 125 height 12
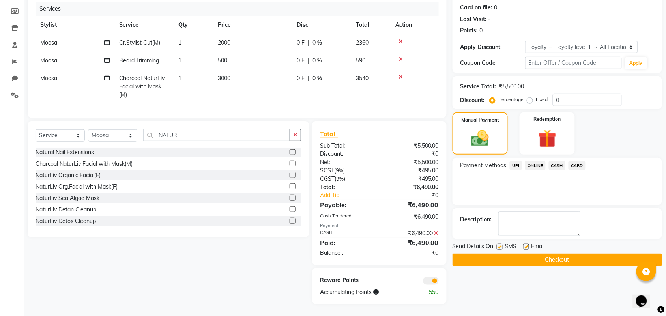
scroll to position [103, 0]
click at [540, 254] on button "Checkout" at bounding box center [558, 260] width 210 height 12
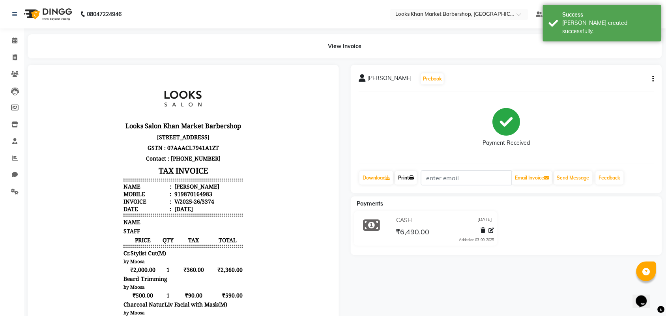
click at [407, 182] on link "Print" at bounding box center [406, 177] width 22 height 13
click at [64, 14] on img at bounding box center [47, 14] width 54 height 22
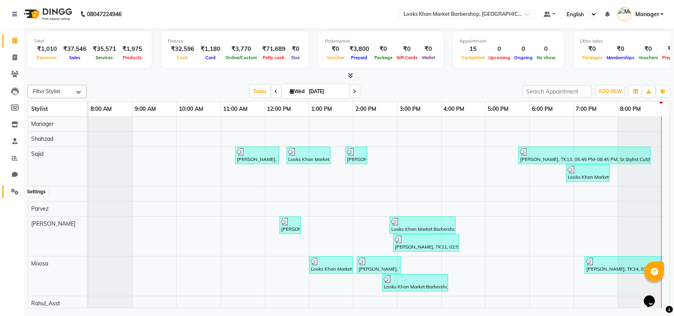
click at [18, 193] on icon at bounding box center [15, 192] width 8 height 6
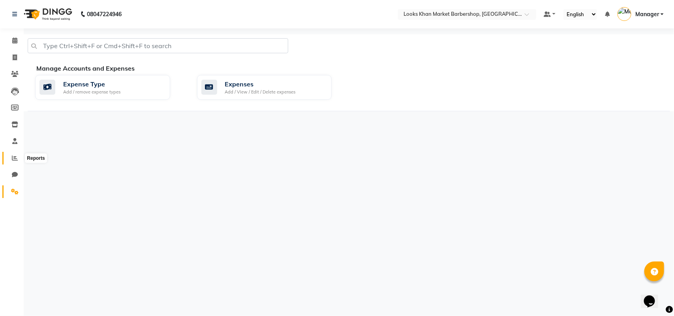
click at [14, 155] on icon at bounding box center [15, 158] width 6 height 6
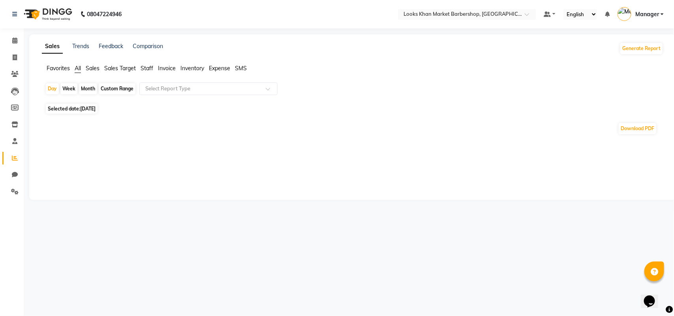
click at [215, 66] on span "Expense" at bounding box center [219, 68] width 21 height 7
click at [220, 68] on span "Expense" at bounding box center [219, 68] width 21 height 7
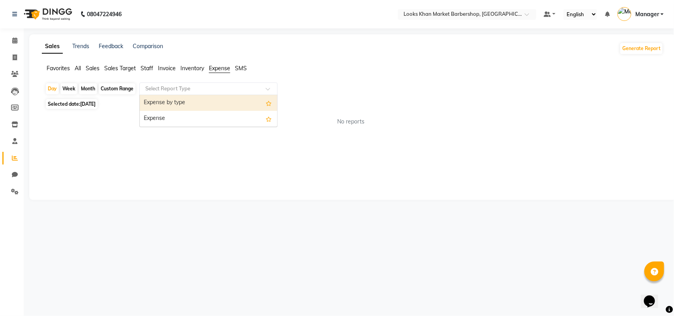
click at [221, 88] on input "text" at bounding box center [201, 89] width 114 height 8
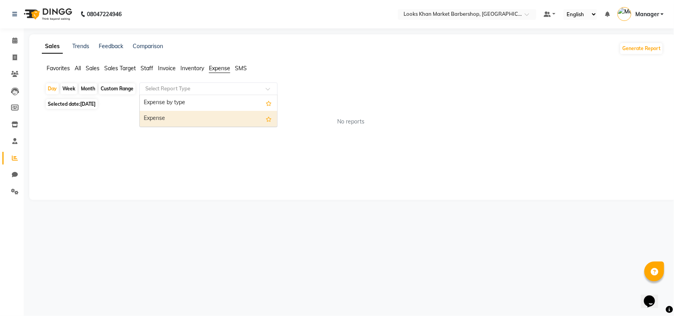
click at [182, 121] on div "Expense" at bounding box center [208, 119] width 137 height 16
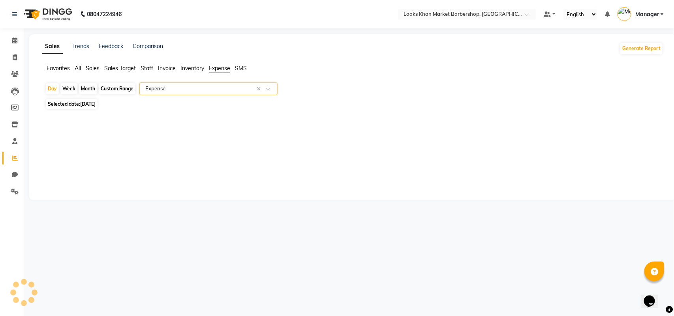
select select "full_report"
select select "pdf"
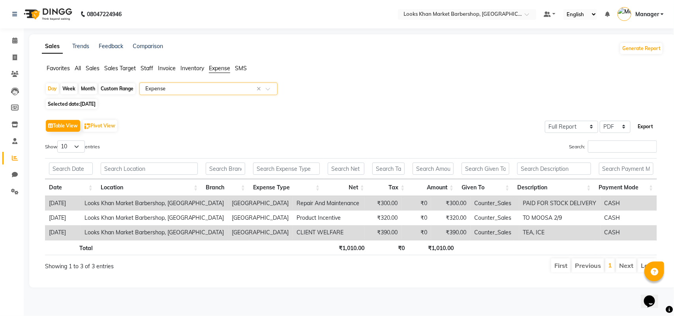
click at [638, 126] on button "Export" at bounding box center [645, 126] width 22 height 13
select select "monospace"
select select "12px"
select select "template_1"
select select "A4"
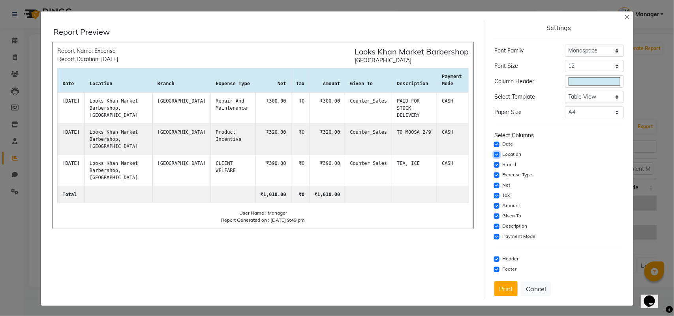
click at [494, 152] on input "checkbox" at bounding box center [497, 155] width 6 height 6
checkbox input "false"
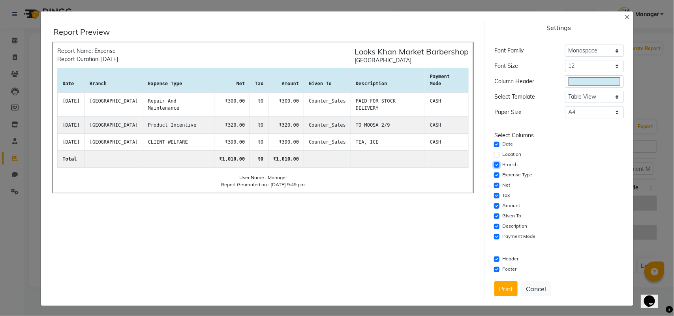
click at [494, 165] on input "checkbox" at bounding box center [497, 165] width 6 height 6
checkbox input "false"
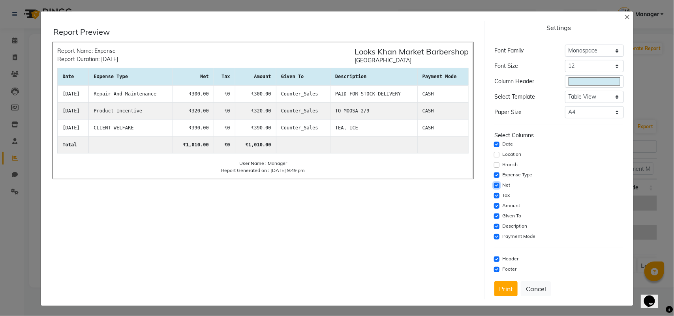
click at [494, 186] on input "checkbox" at bounding box center [497, 186] width 6 height 6
checkbox input "false"
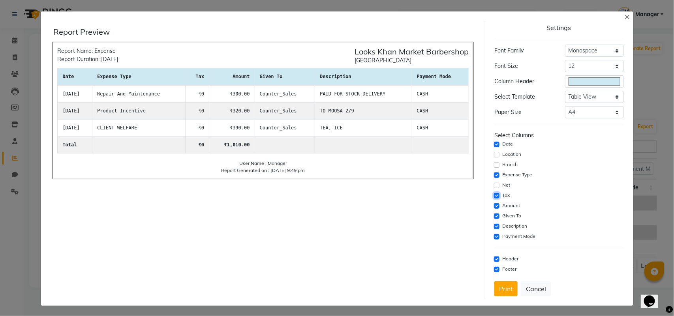
click at [494, 195] on input "checkbox" at bounding box center [497, 196] width 6 height 6
checkbox input "false"
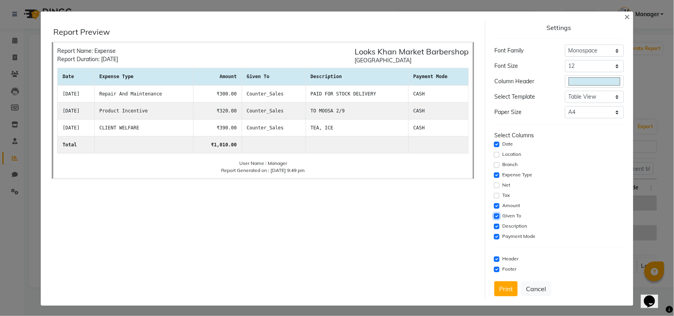
click at [494, 215] on input "checkbox" at bounding box center [497, 217] width 6 height 6
checkbox input "false"
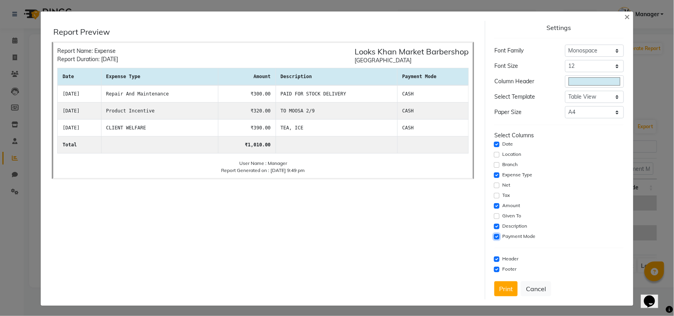
click at [494, 236] on input "checkbox" at bounding box center [497, 237] width 6 height 6
checkbox input "false"
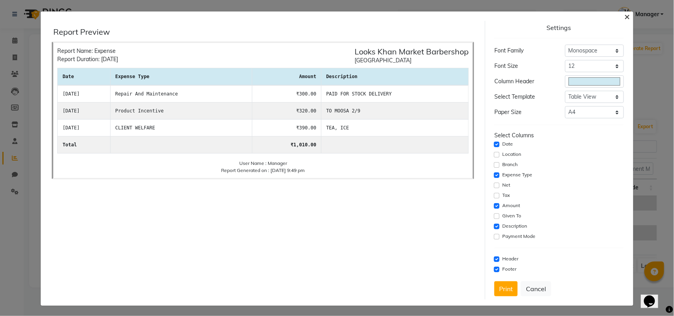
click at [625, 13] on span "×" at bounding box center [628, 16] width 6 height 12
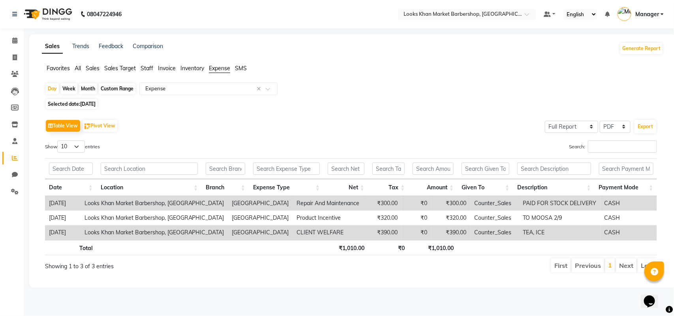
click at [50, 12] on img at bounding box center [47, 14] width 54 height 22
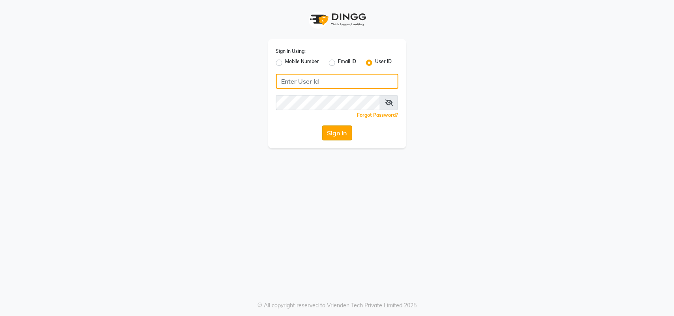
type input "e3556-01"
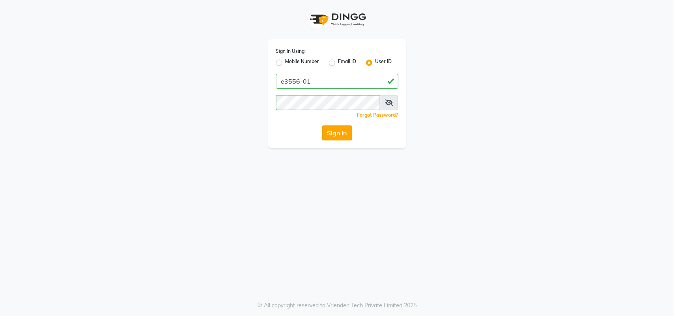
click at [334, 129] on button "Sign In" at bounding box center [337, 133] width 30 height 15
